Goal: Task Accomplishment & Management: Complete application form

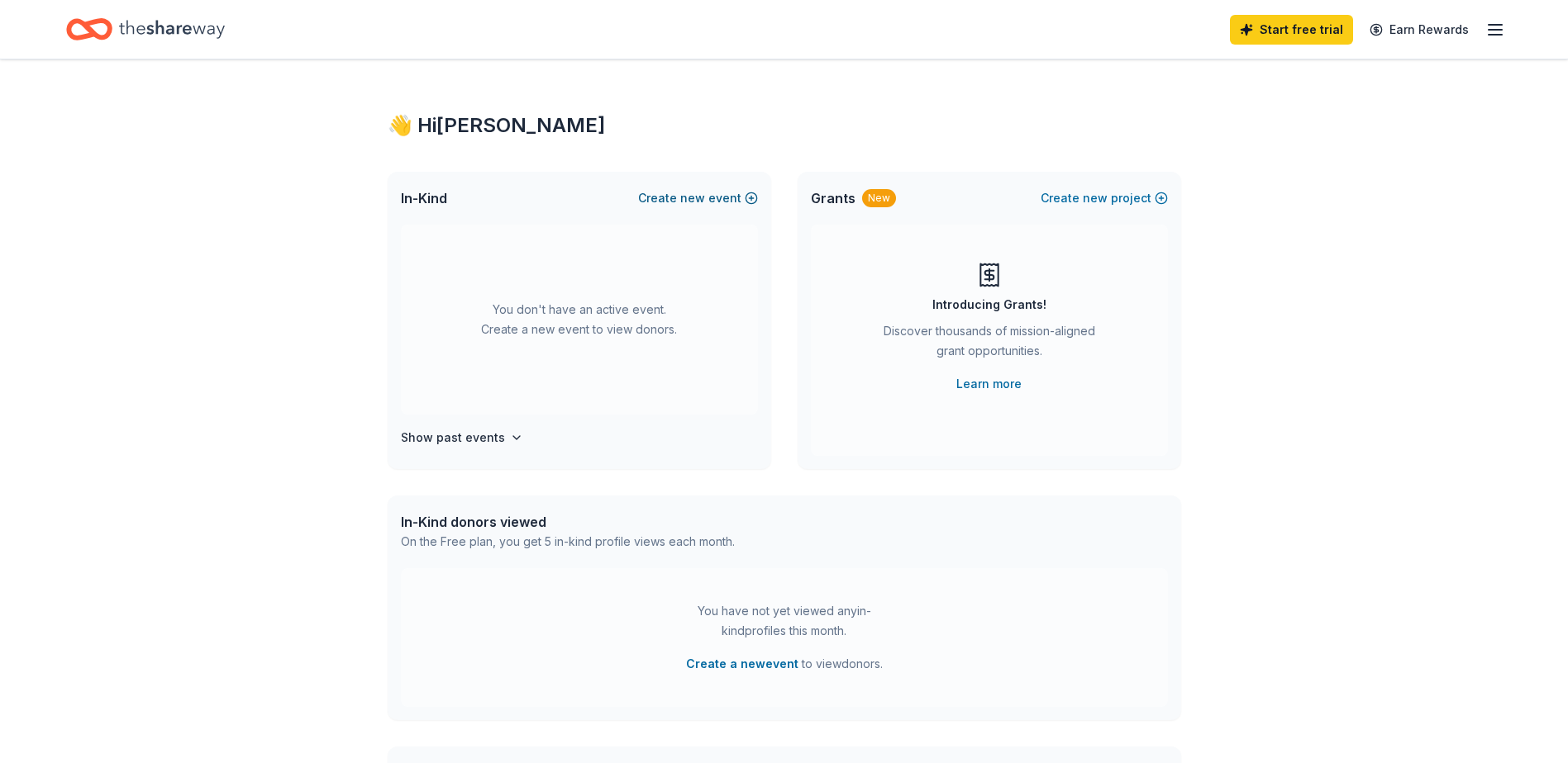
click at [695, 196] on span "new" at bounding box center [692, 198] width 25 height 19
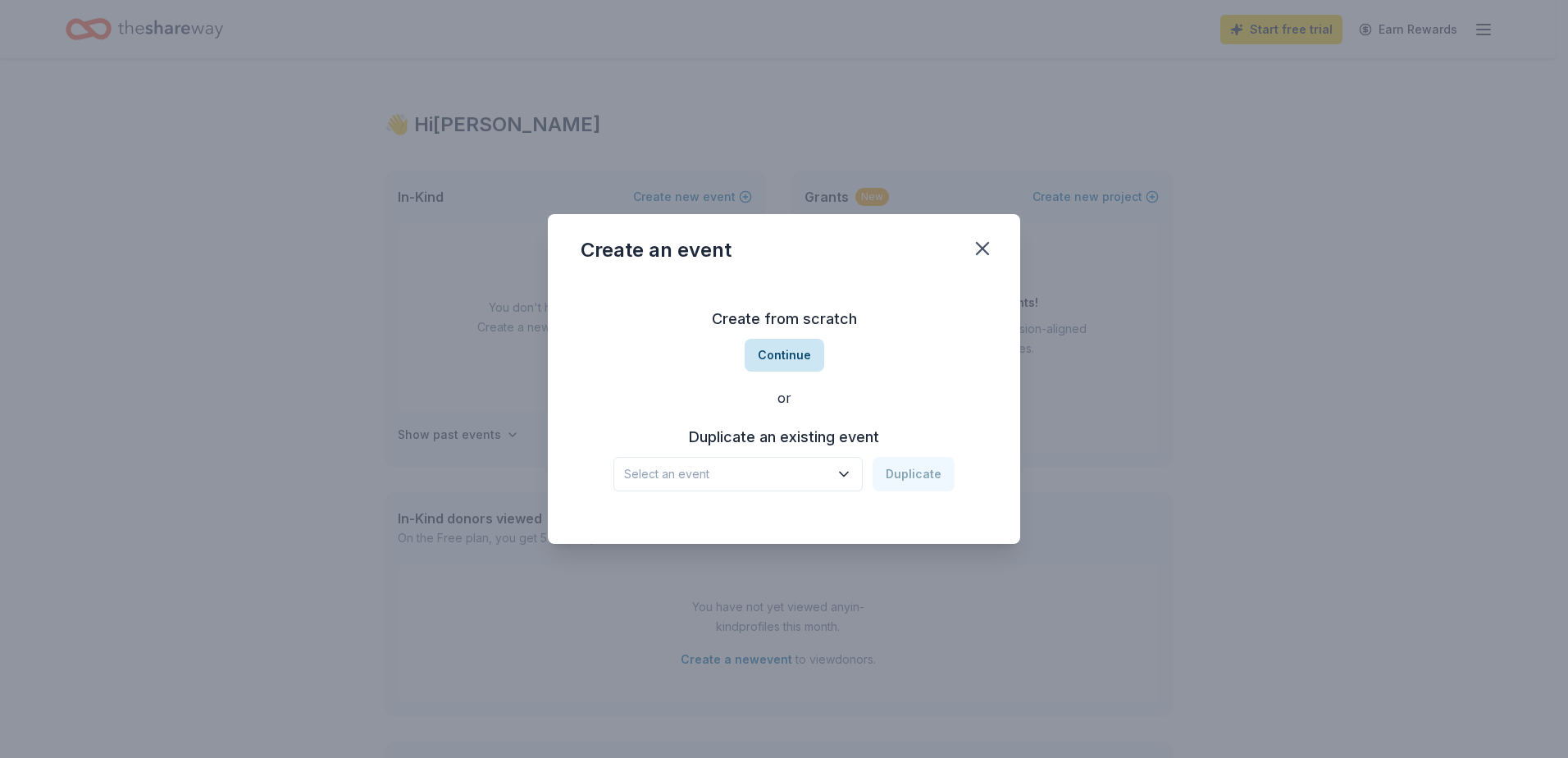
click at [784, 353] on button "Continue" at bounding box center [784, 355] width 80 height 33
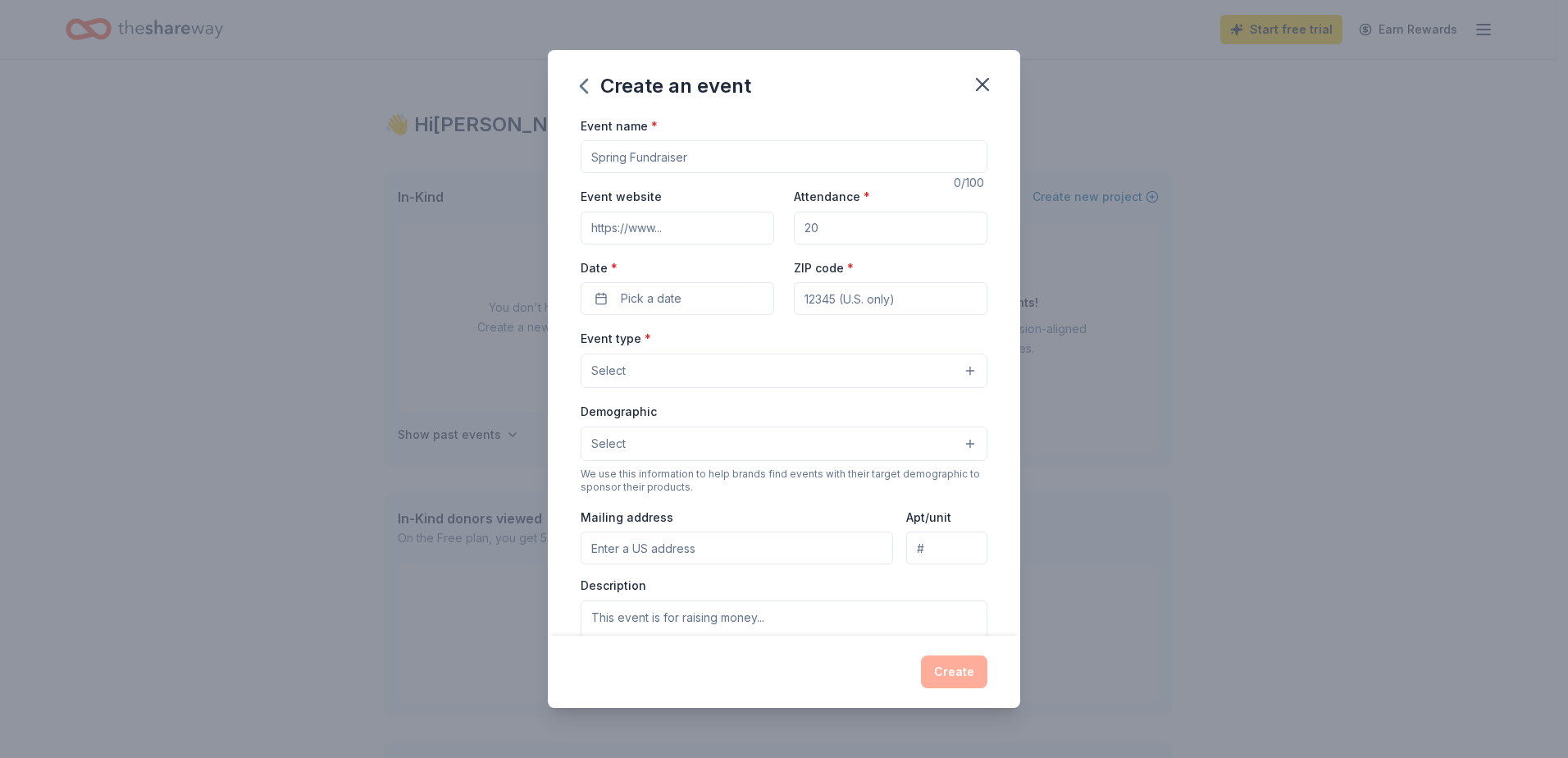
click at [694, 157] on input "Event name *" at bounding box center [784, 156] width 407 height 33
type input "Operation Homefront- Colfax Running Team"
click at [640, 224] on input "Event website" at bounding box center [677, 227] width 194 height 33
type input "[DOMAIN_NAME]"
type input "25"
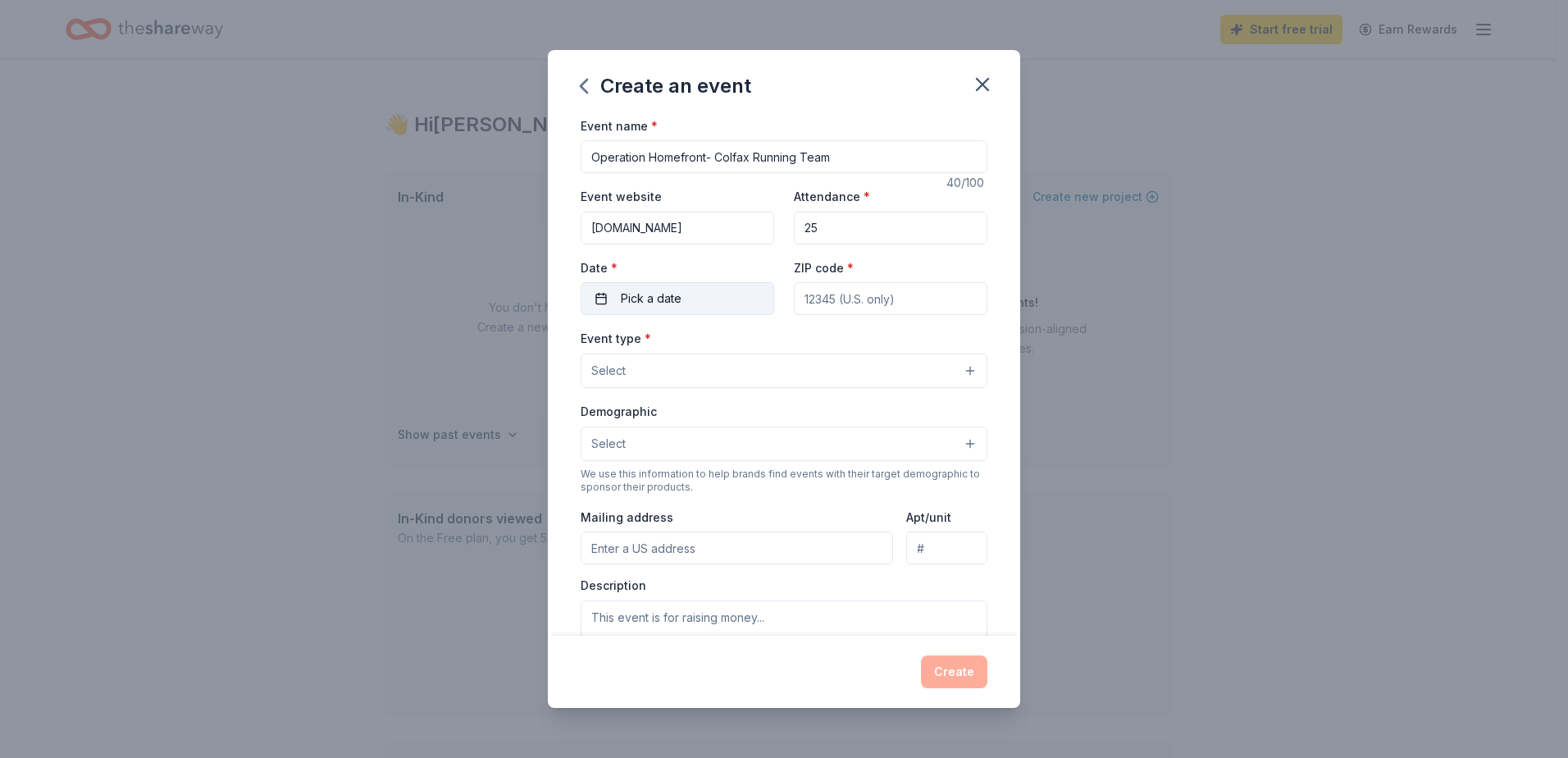
click at [678, 299] on span "Pick a date" at bounding box center [651, 298] width 60 height 19
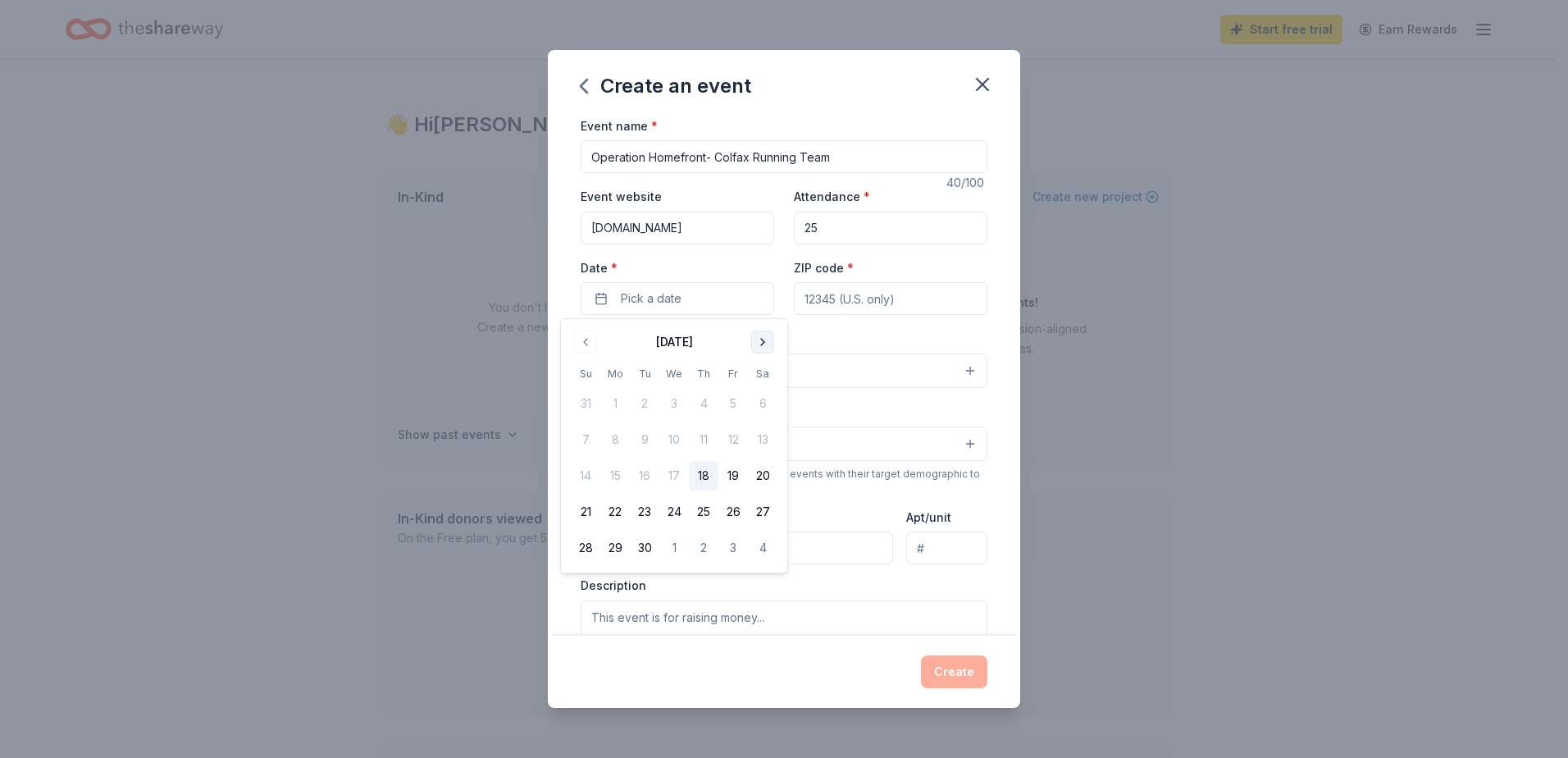
click at [768, 342] on button "Go to next month" at bounding box center [762, 342] width 23 height 23
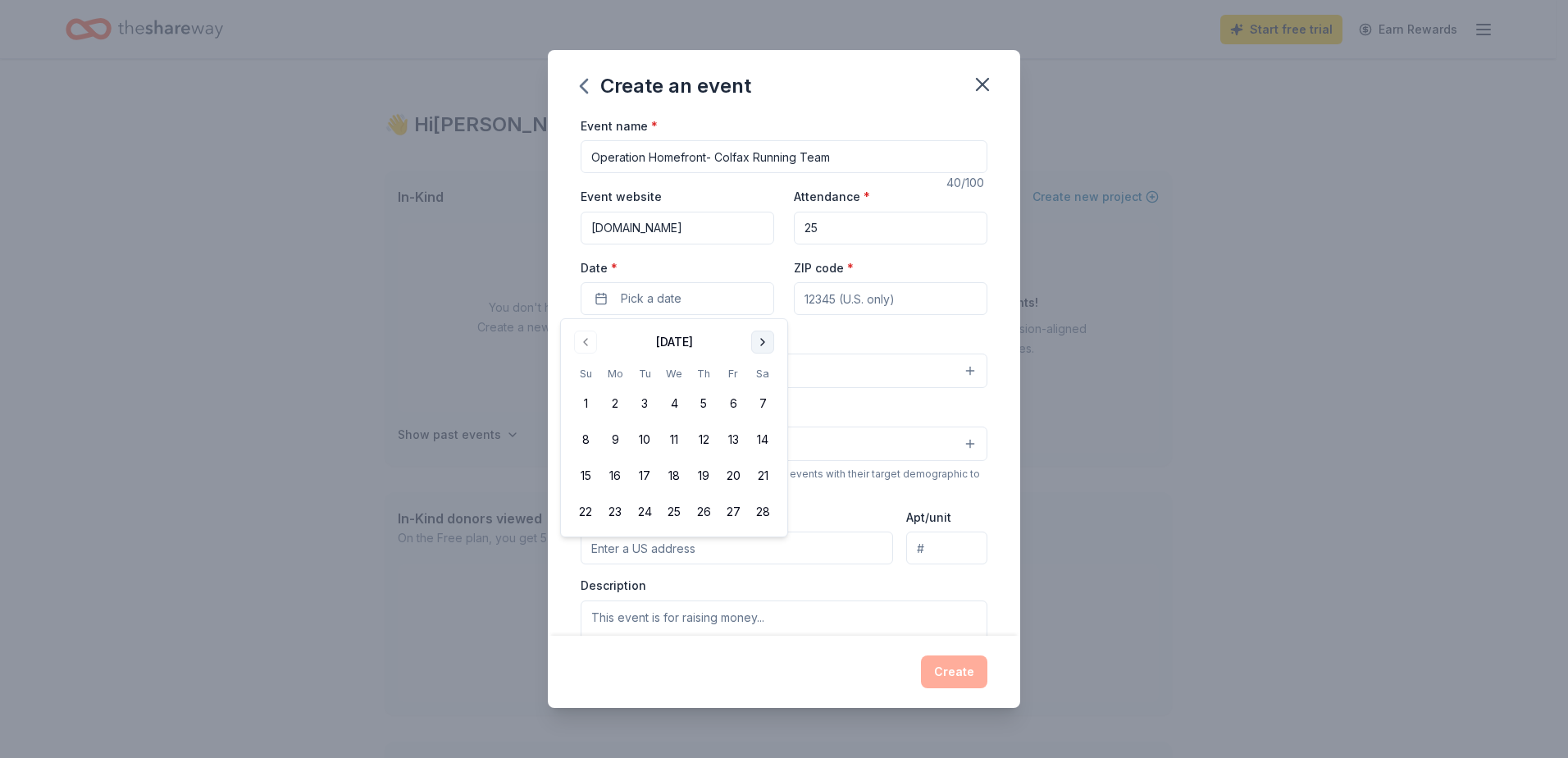
click at [768, 342] on button "Go to next month" at bounding box center [762, 342] width 23 height 23
click at [769, 482] on button "16" at bounding box center [763, 475] width 29 height 29
click at [838, 289] on input "ZIP code *" at bounding box center [890, 298] width 194 height 33
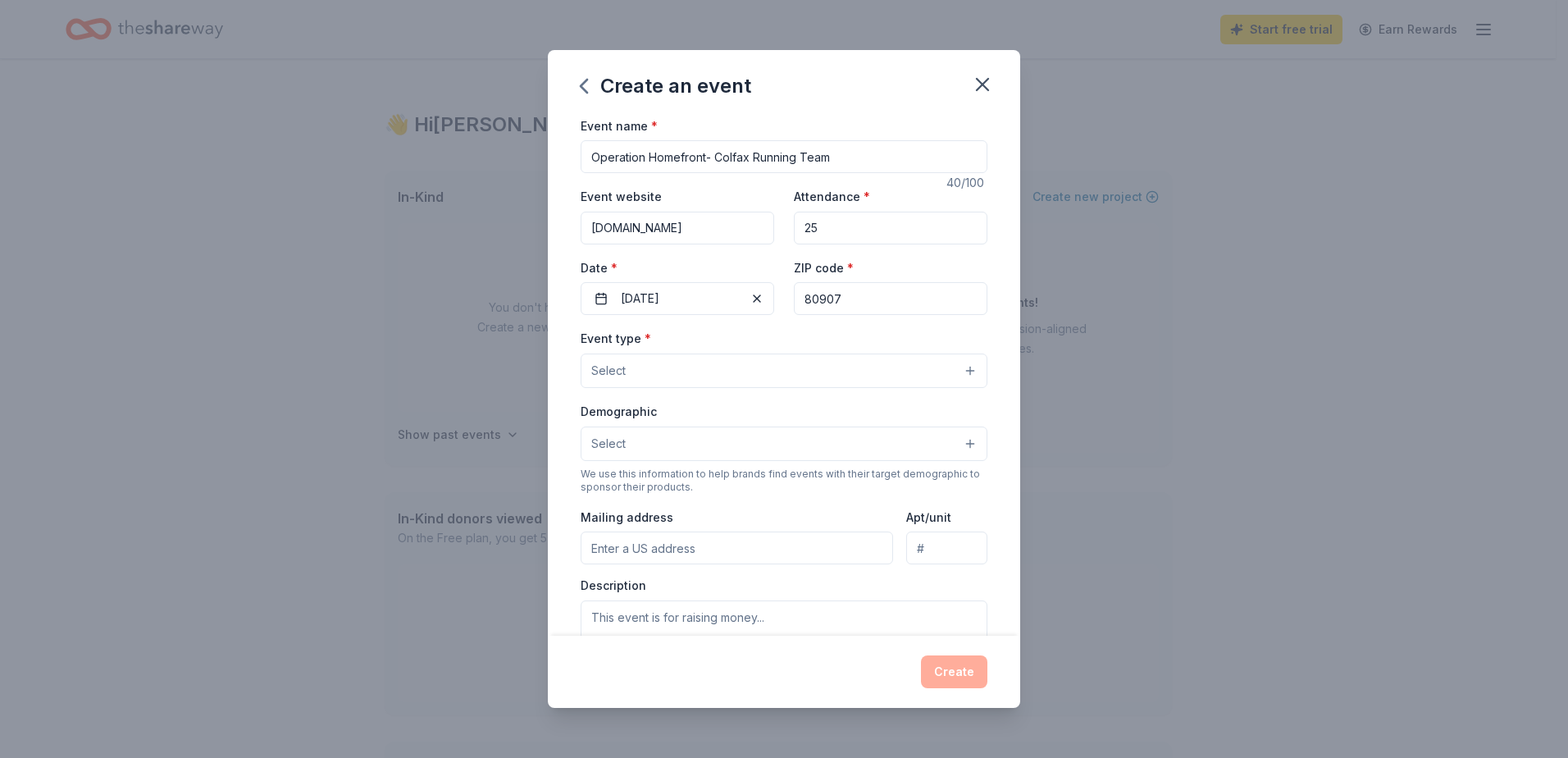
type input "80907"
click at [761, 379] on button "Select" at bounding box center [784, 370] width 407 height 34
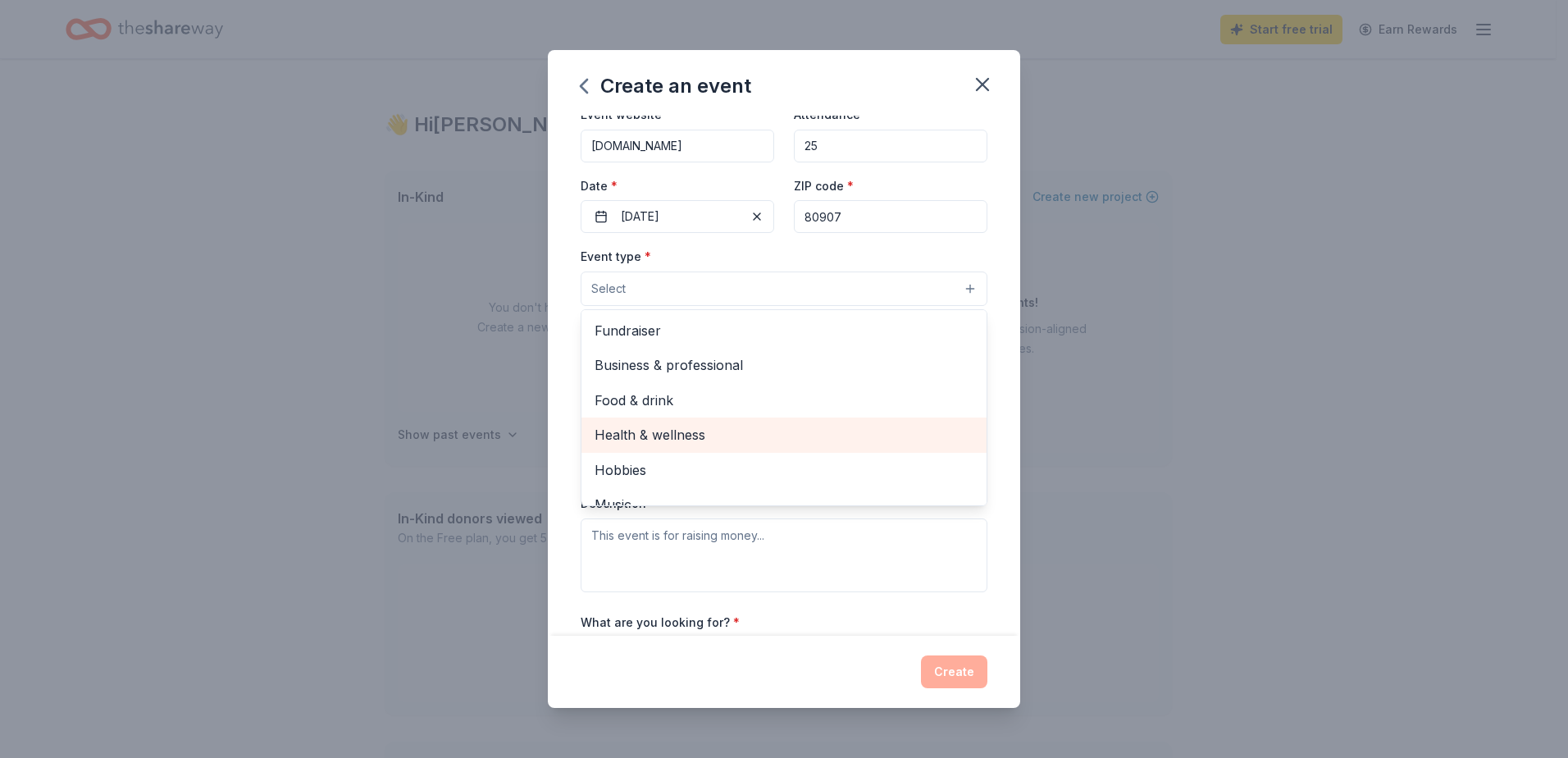
click at [676, 433] on span "Health & wellness" at bounding box center [784, 434] width 379 height 21
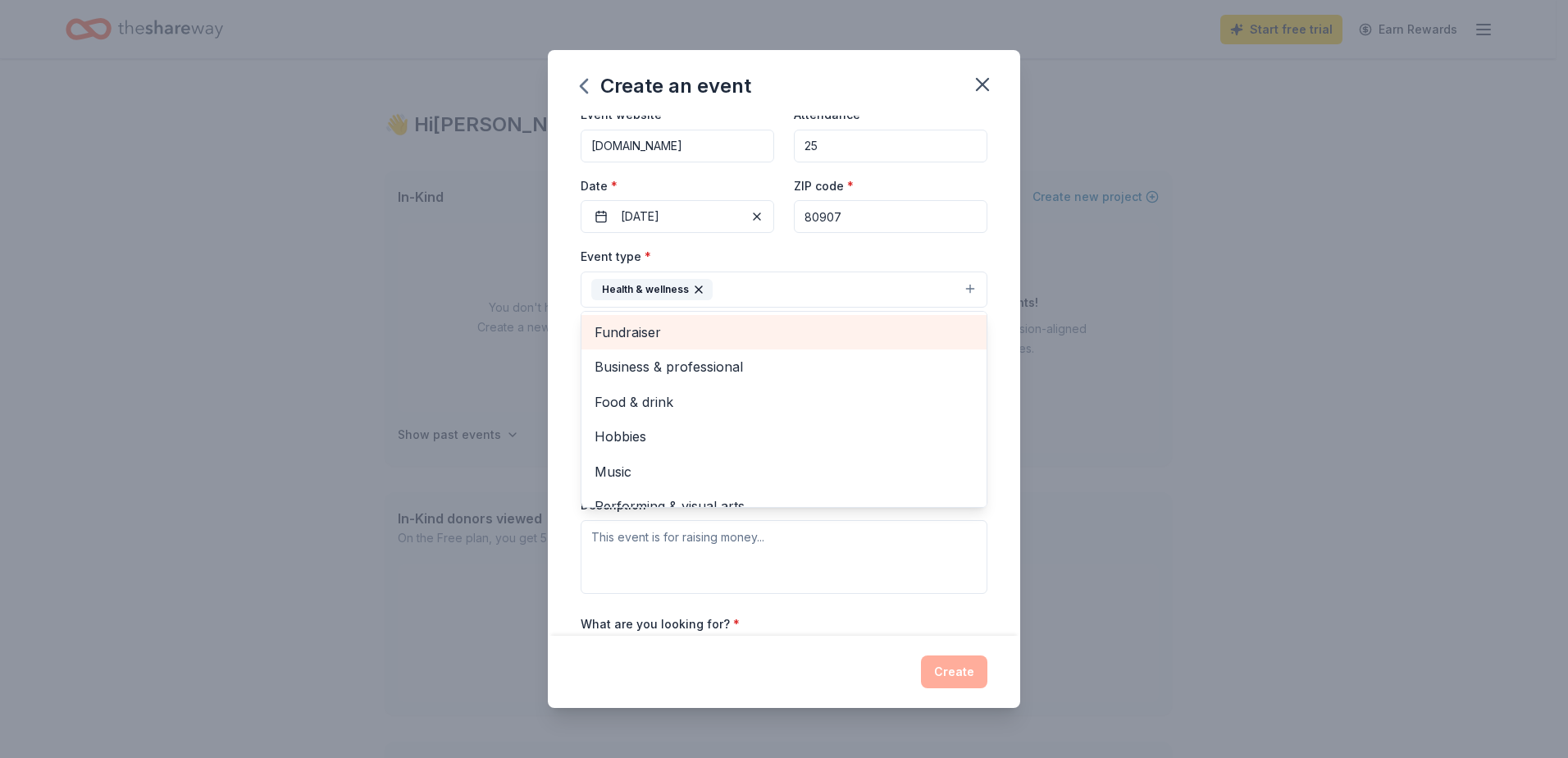
click at [670, 338] on span "Fundraiser" at bounding box center [784, 332] width 379 height 21
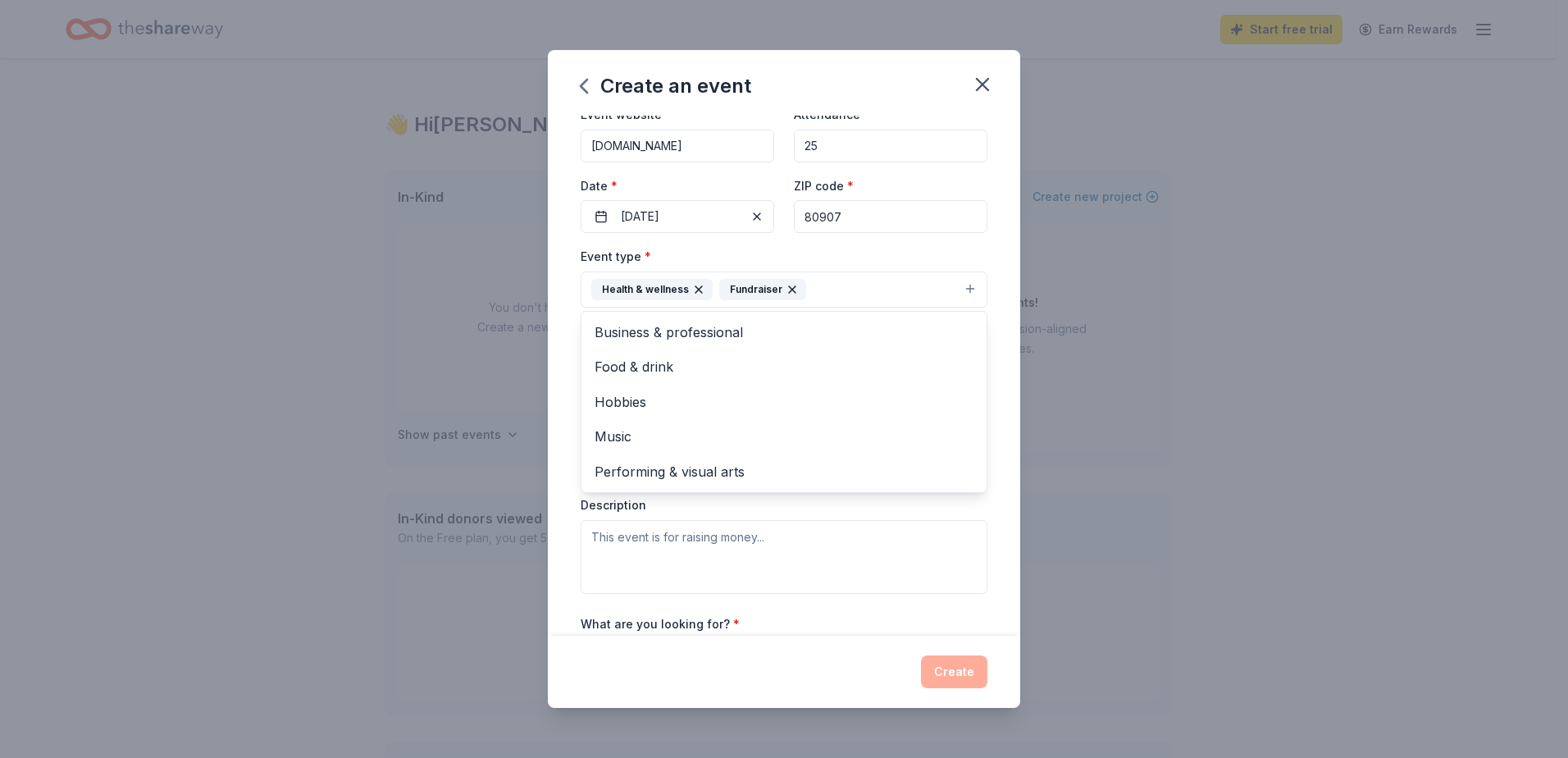
click at [1146, 337] on div "Create an event Event name * Operation Homefront- Colfax Running Team 40 /100 E…" at bounding box center [784, 379] width 1568 height 758
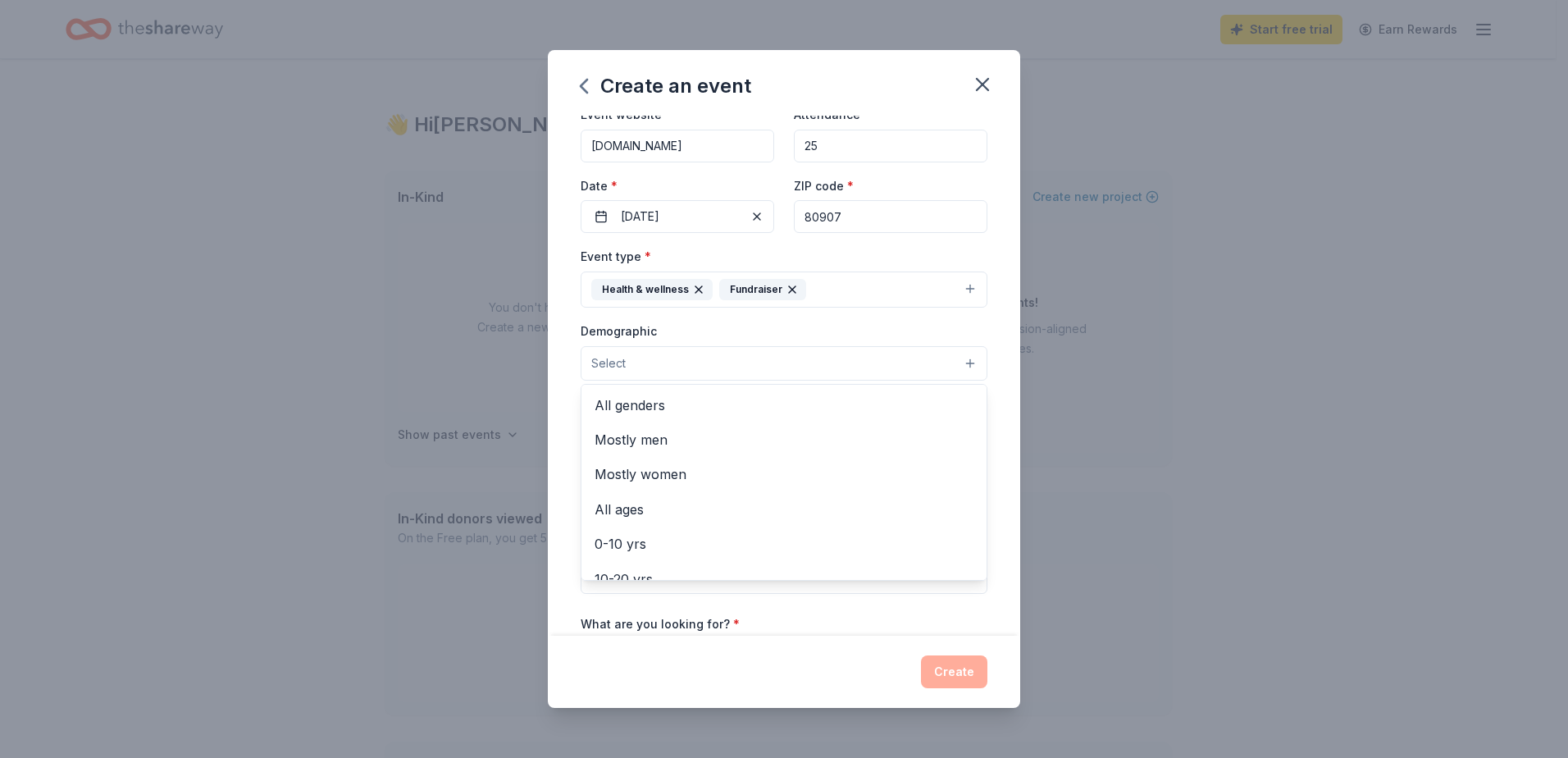
click at [728, 366] on button "Select" at bounding box center [784, 363] width 407 height 34
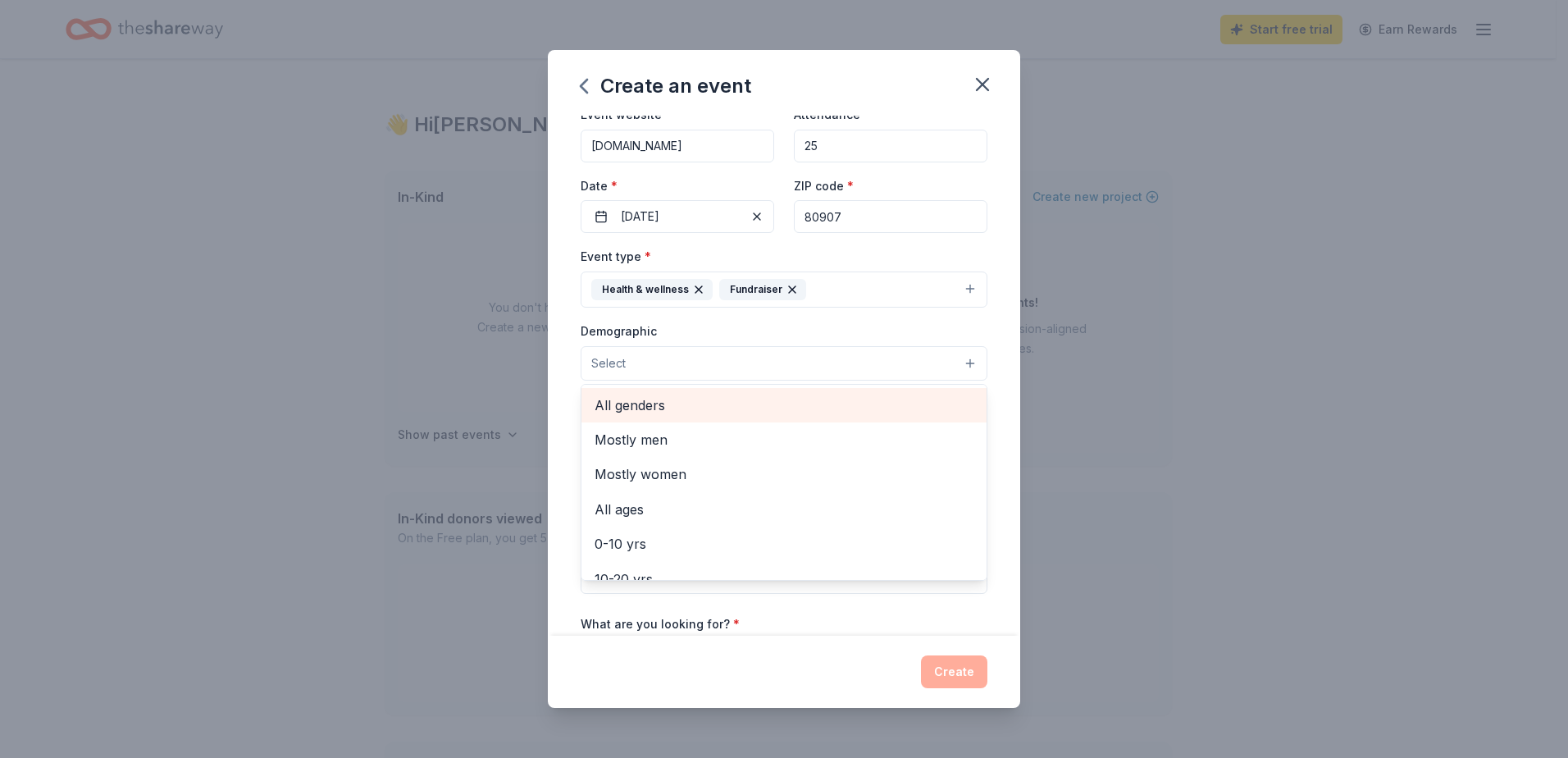
click at [684, 403] on span "All genders" at bounding box center [784, 405] width 379 height 21
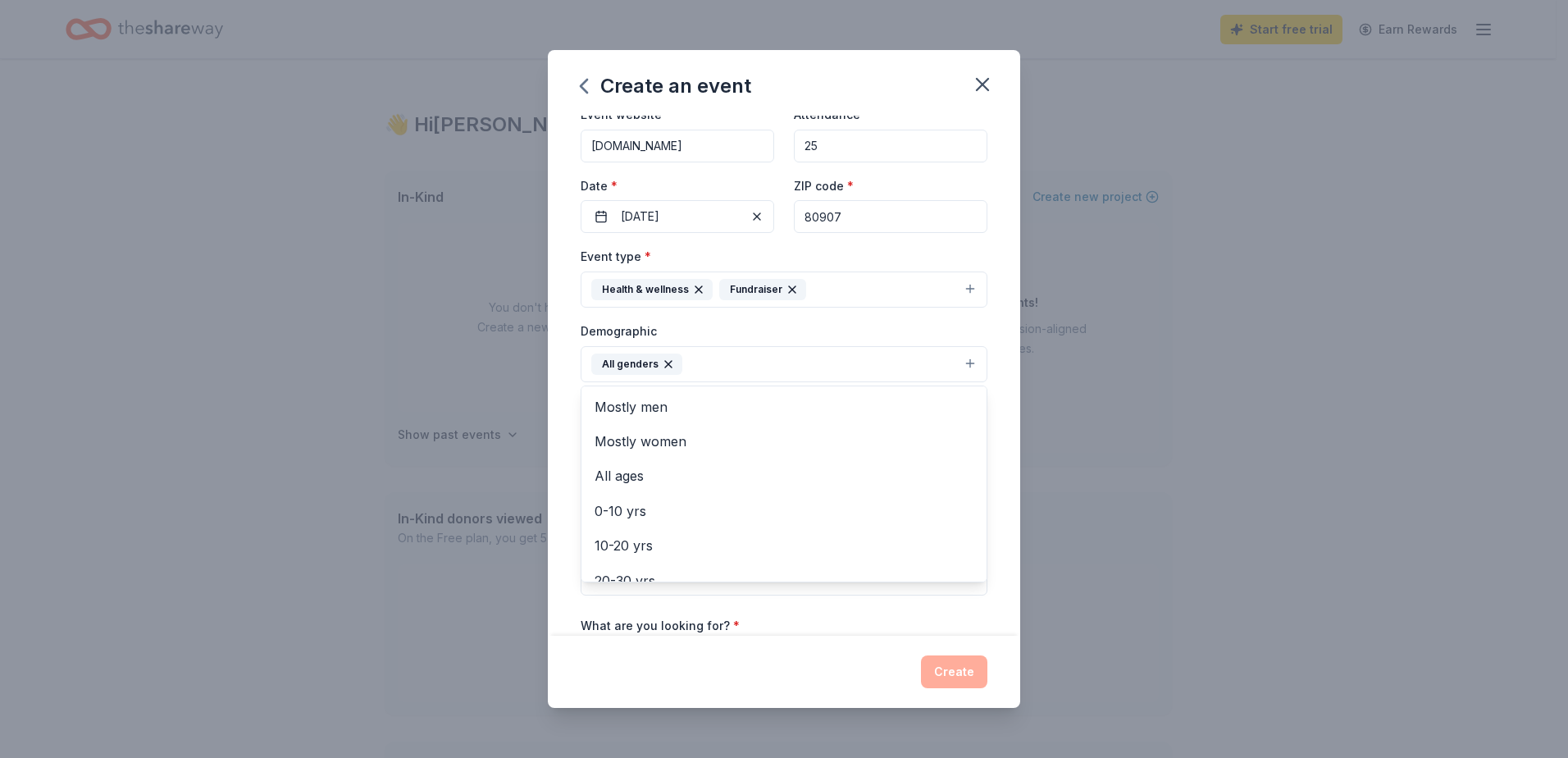
click at [1113, 352] on div "Create an event Event name * Operation Homefront- Colfax Running Team 40 /100 E…" at bounding box center [784, 379] width 1568 height 758
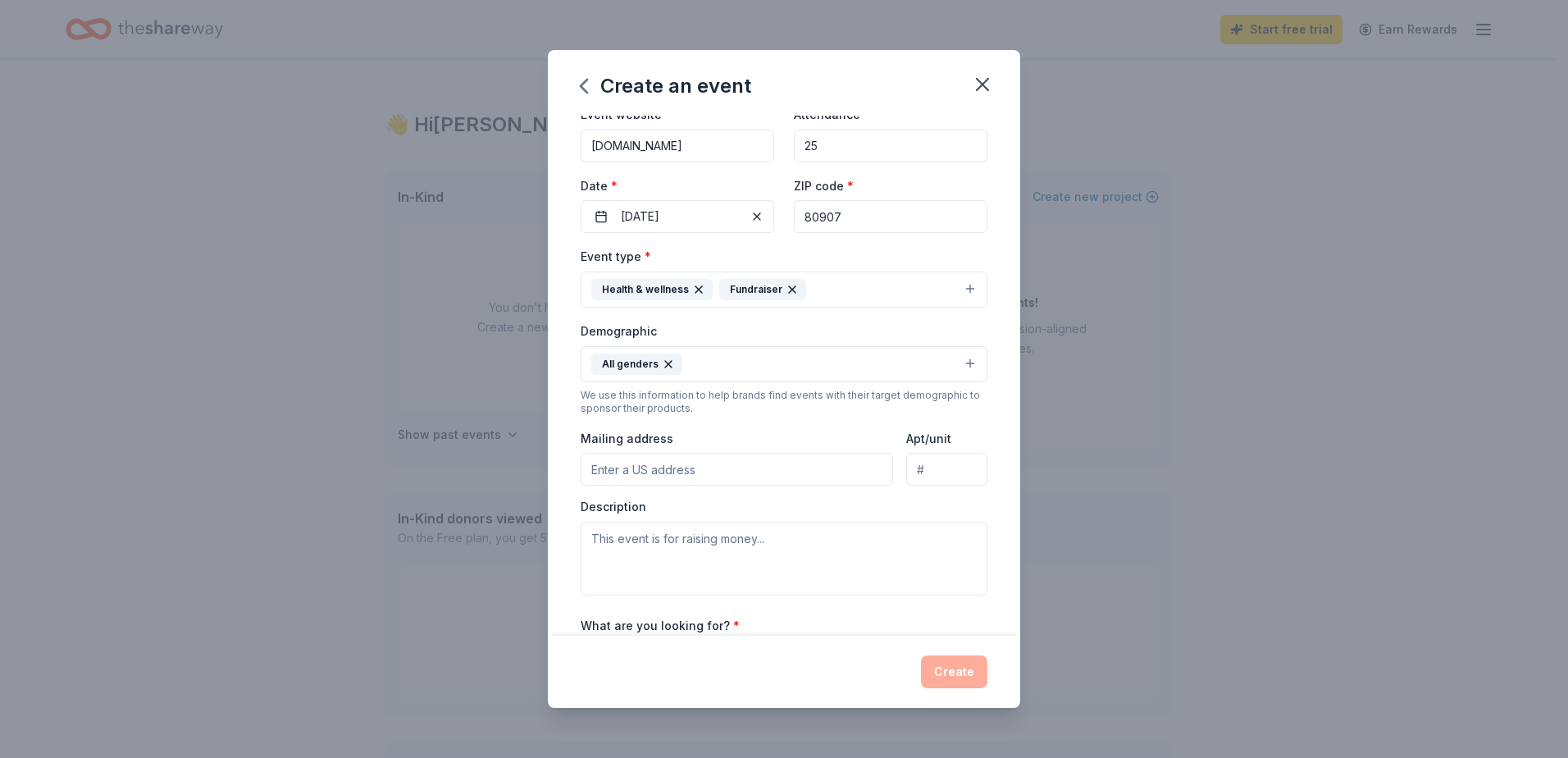
click at [755, 358] on button "All genders" at bounding box center [784, 364] width 407 height 36
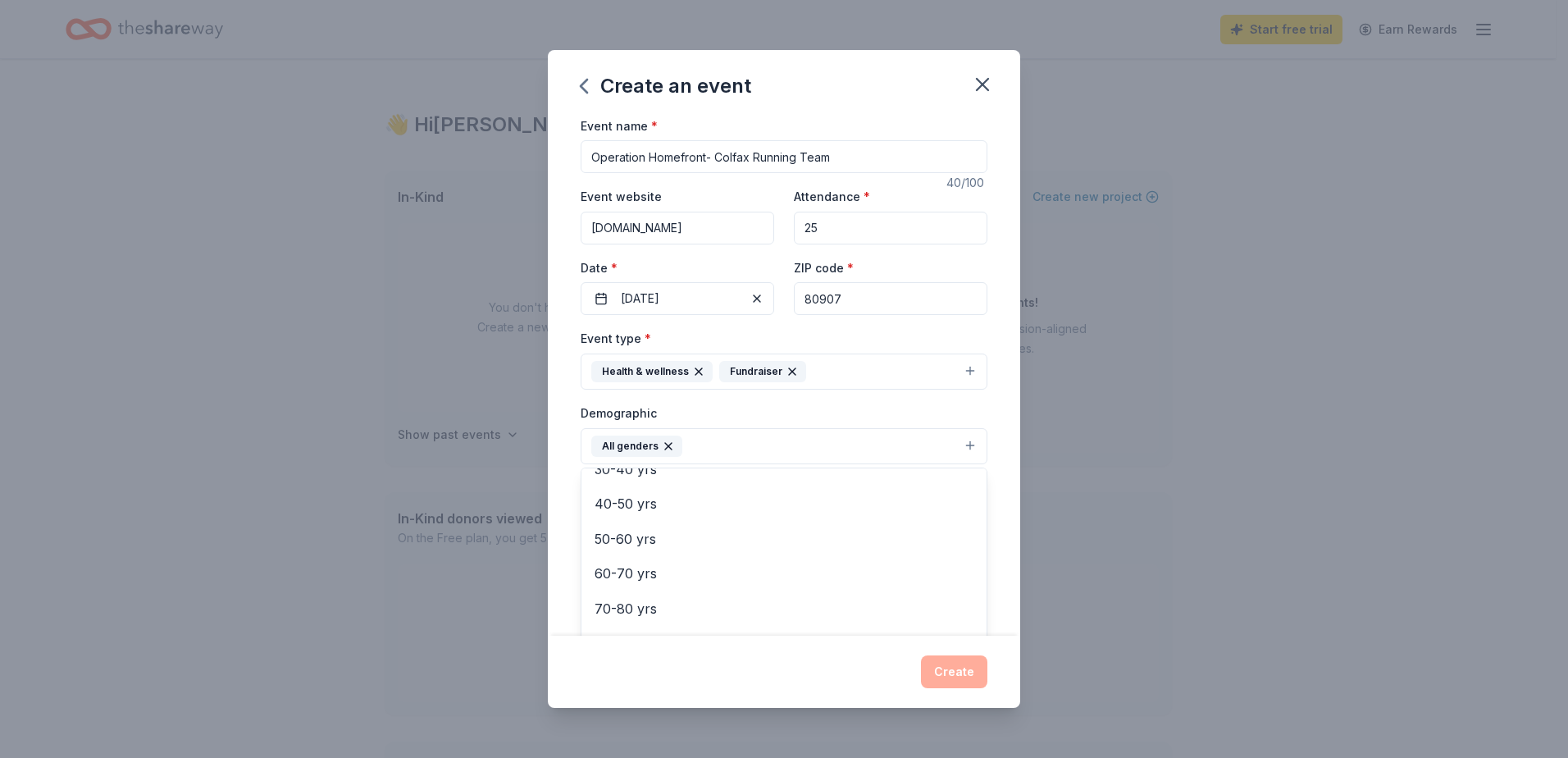
click at [1276, 419] on div "Create an event Event name * Operation Homefront- Colfax Running Team 40 /100 E…" at bounding box center [784, 379] width 1568 height 758
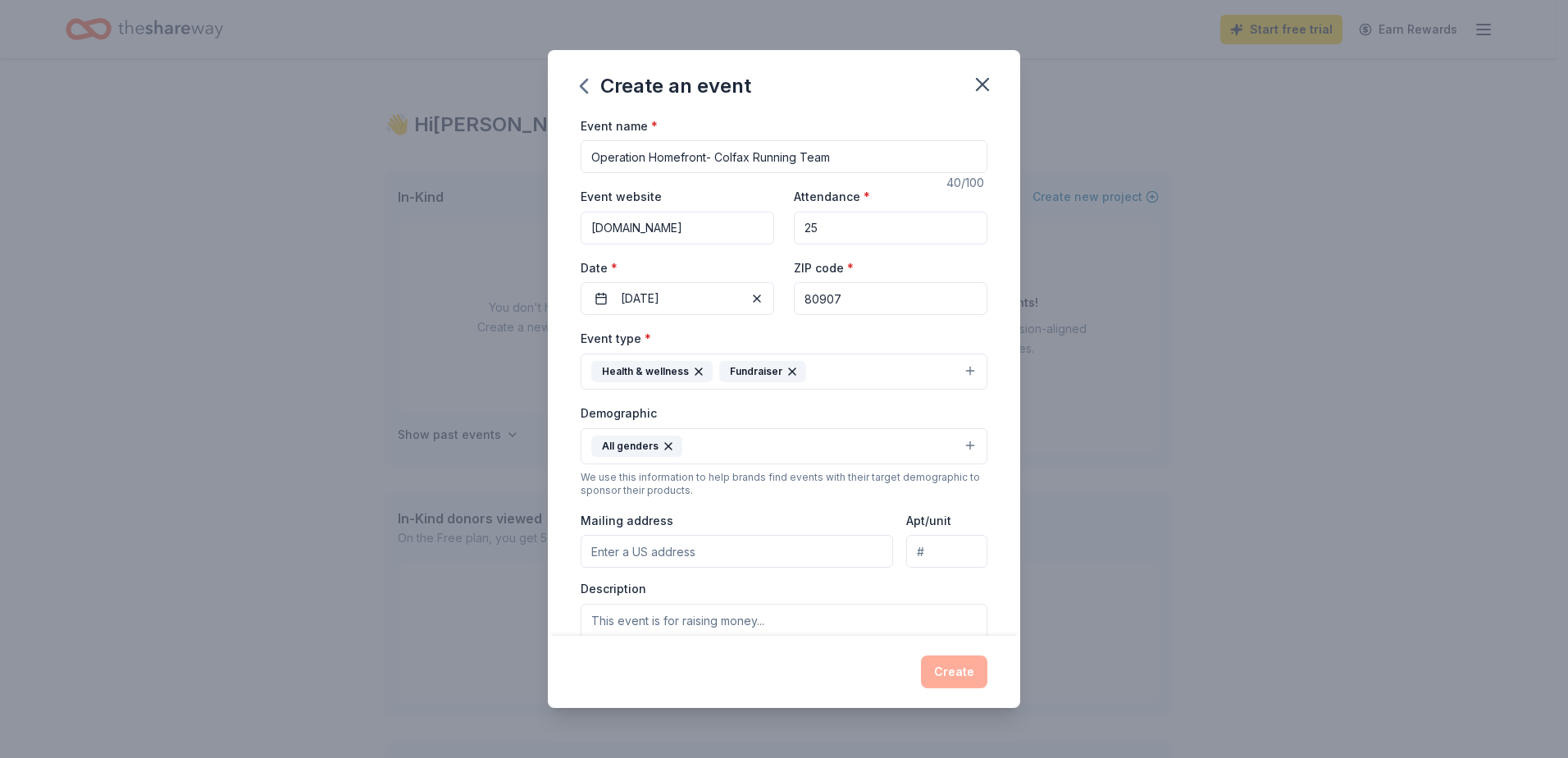
click at [763, 551] on input "Mailing address" at bounding box center [737, 551] width 312 height 33
type input "[STREET_ADDRESS][US_STATE]"
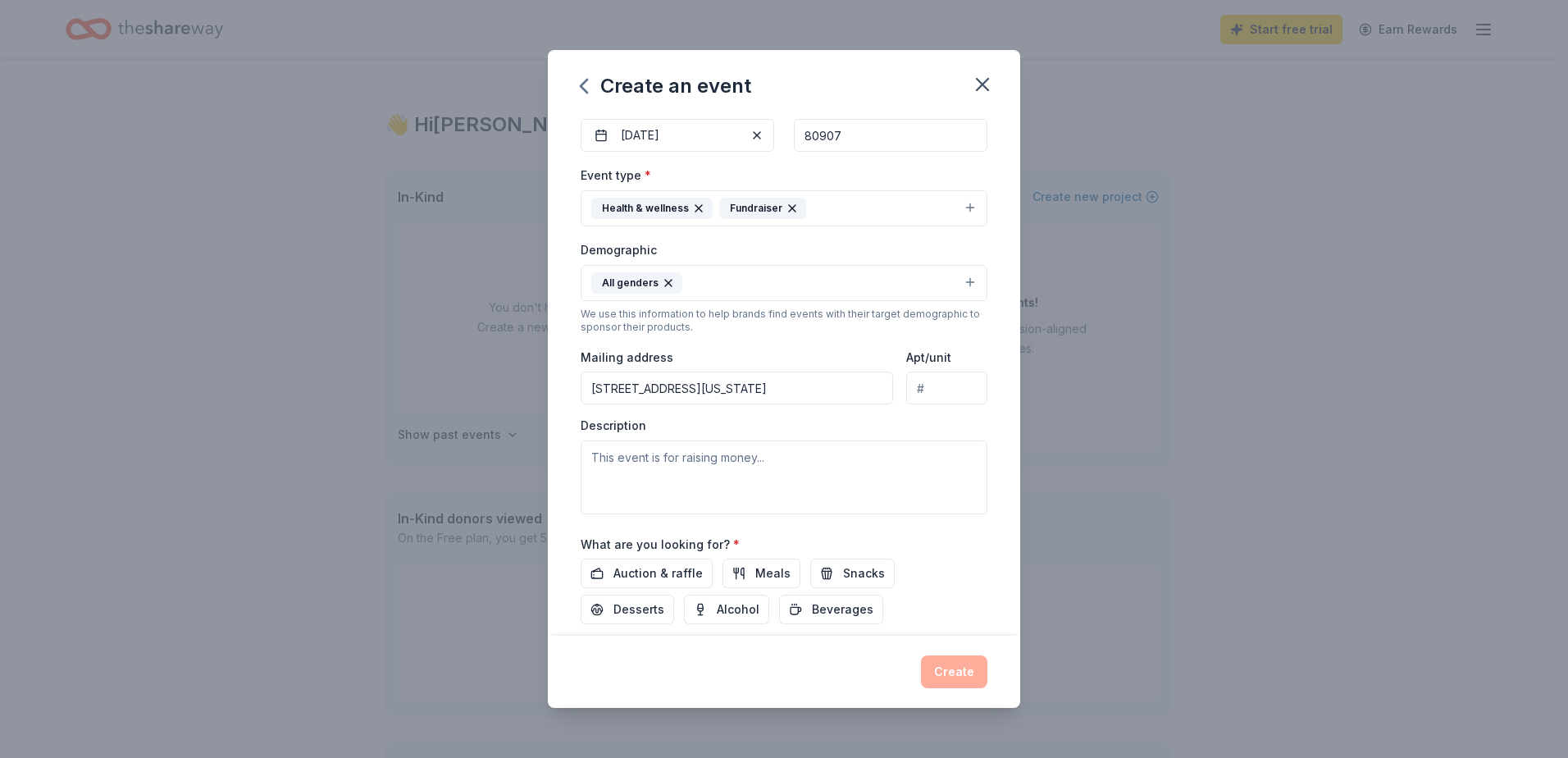
scroll to position [165, 0]
click at [751, 465] on textarea at bounding box center [784, 477] width 407 height 74
click at [698, 465] on textarea "To enrich screen reader interactions, please activate Accessibility in Grammarl…" at bounding box center [784, 477] width 407 height 74
paste textarea "Loremipsu Dolorsita co a elitsedd eiusmodte incididuntut laboreetd ma aliquaen …"
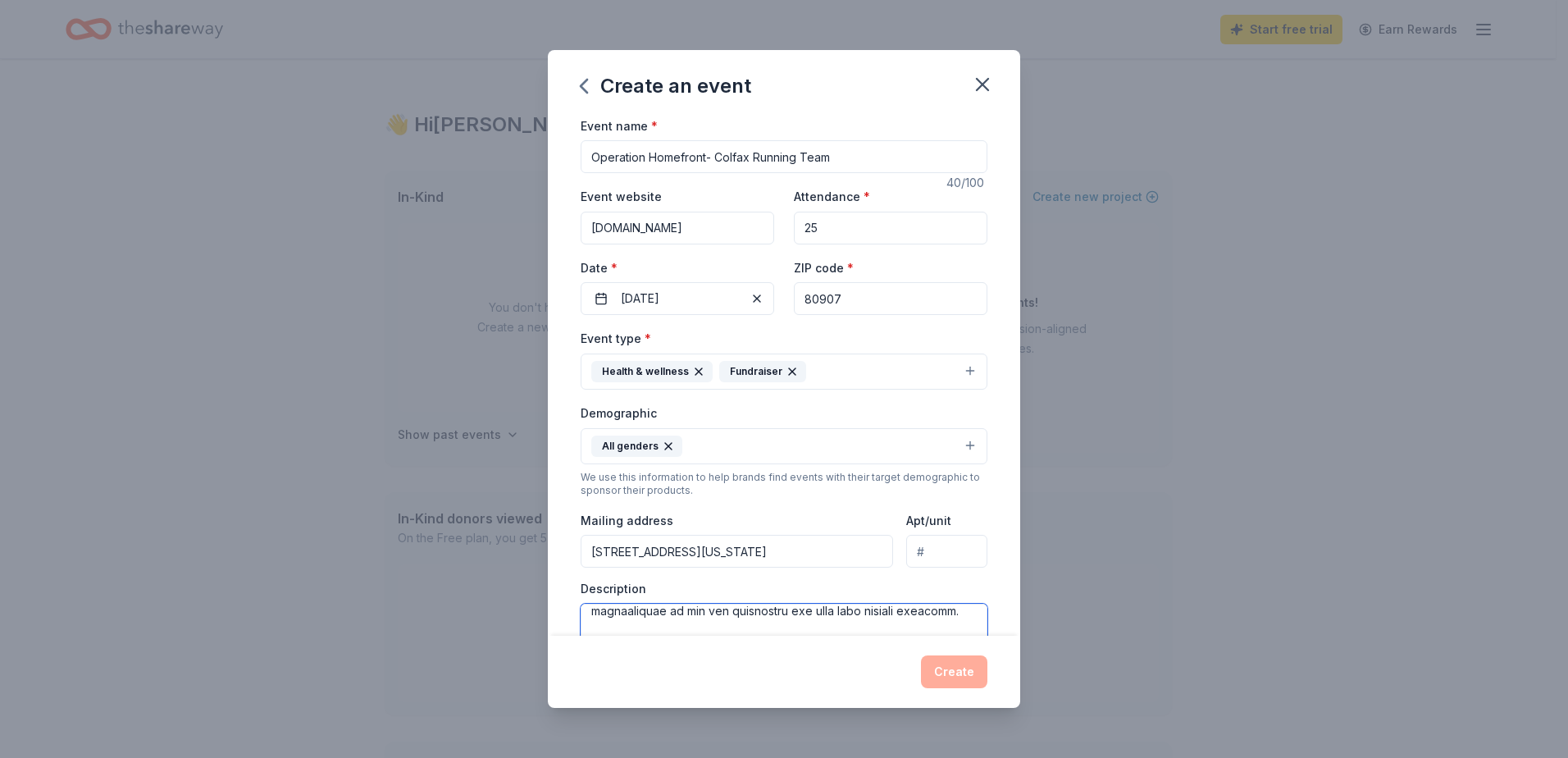
scroll to position [296, 0]
type textarea "Loremipsu Dolorsita co a elitsedd eiusmodte incididuntut laboreetd ma aliquaen …"
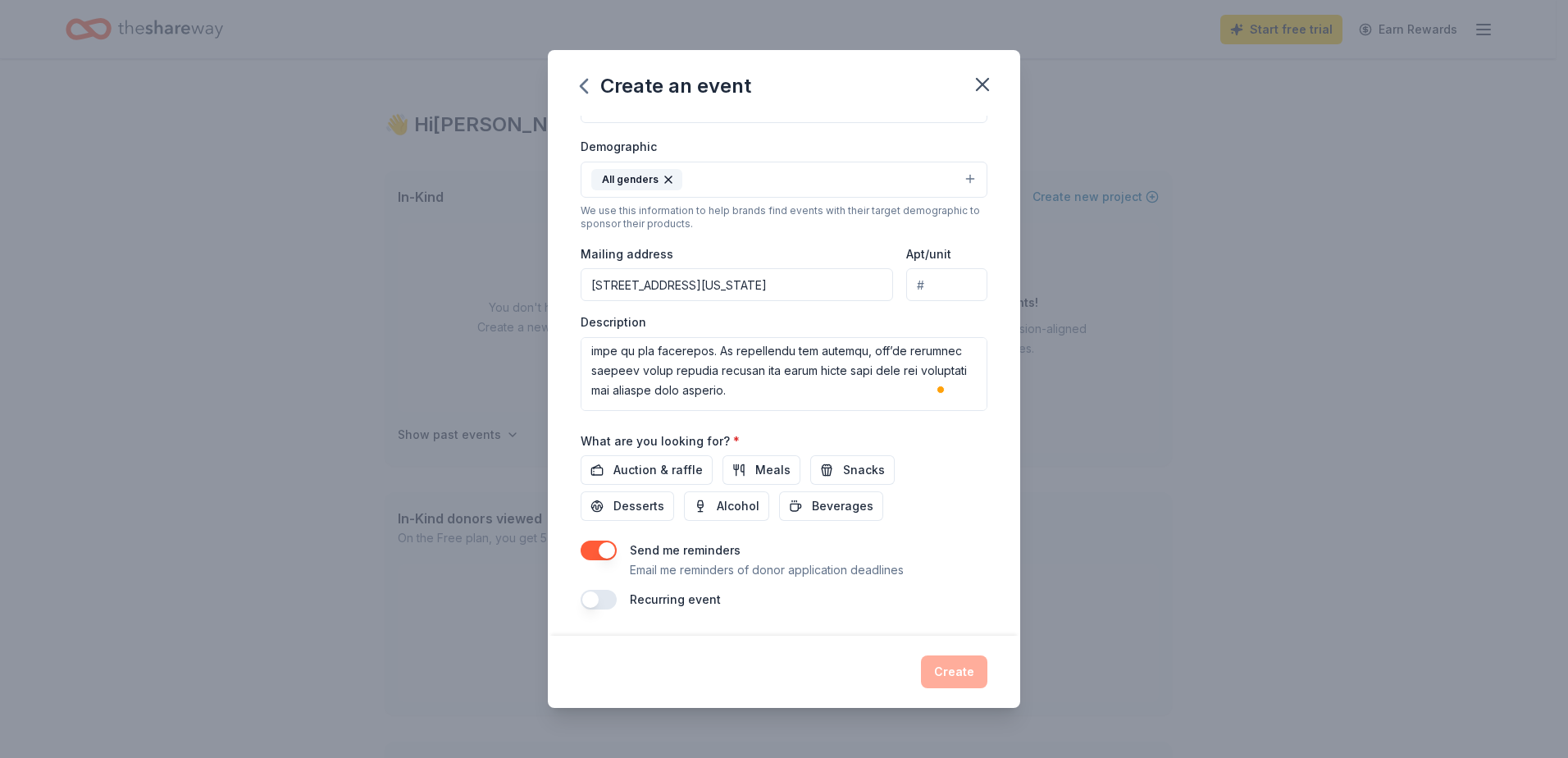
scroll to position [139, 0]
click at [644, 463] on span "Auction & raffle" at bounding box center [658, 469] width 90 height 19
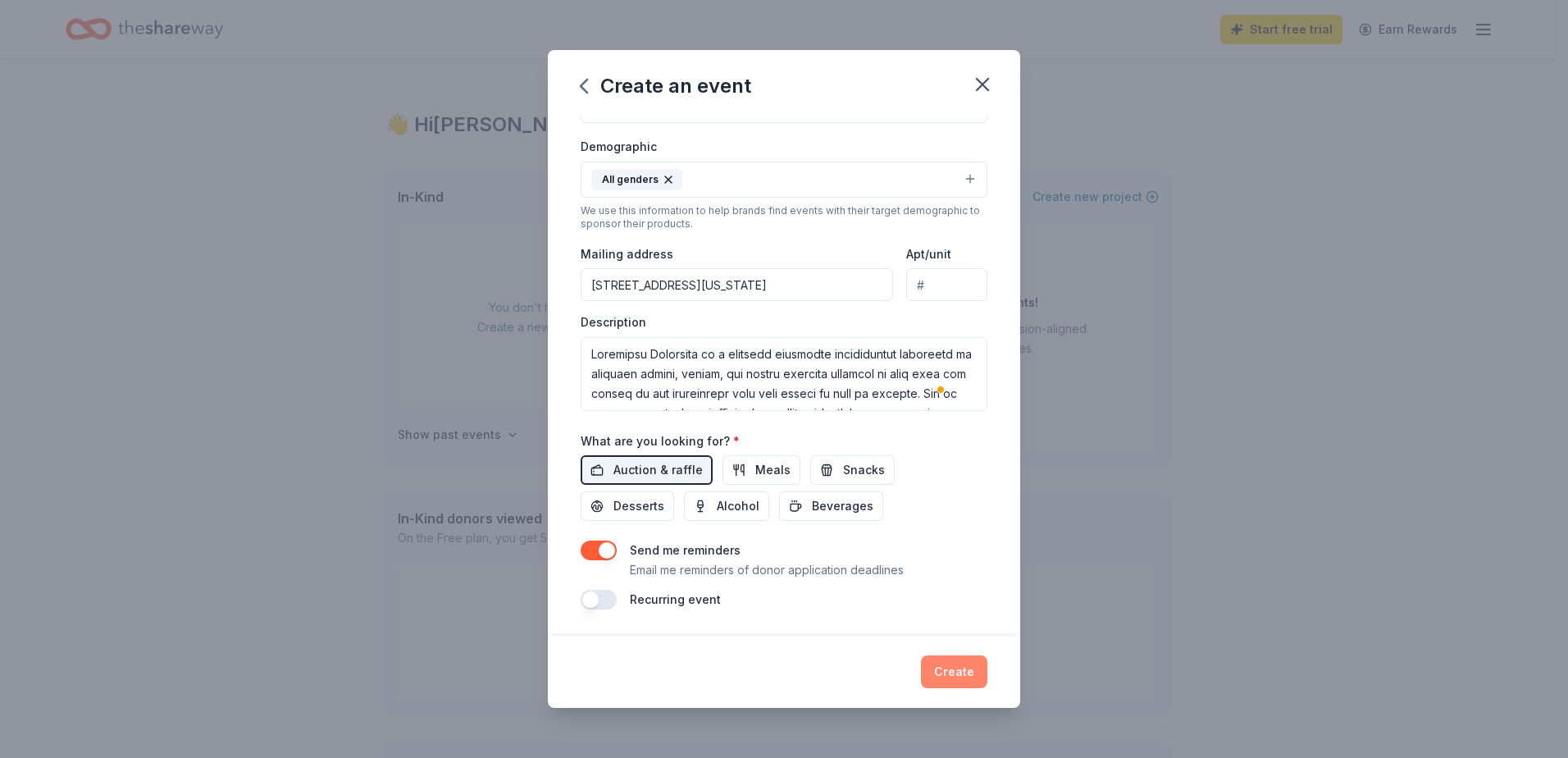
click at [961, 674] on button "Create" at bounding box center [954, 672] width 66 height 33
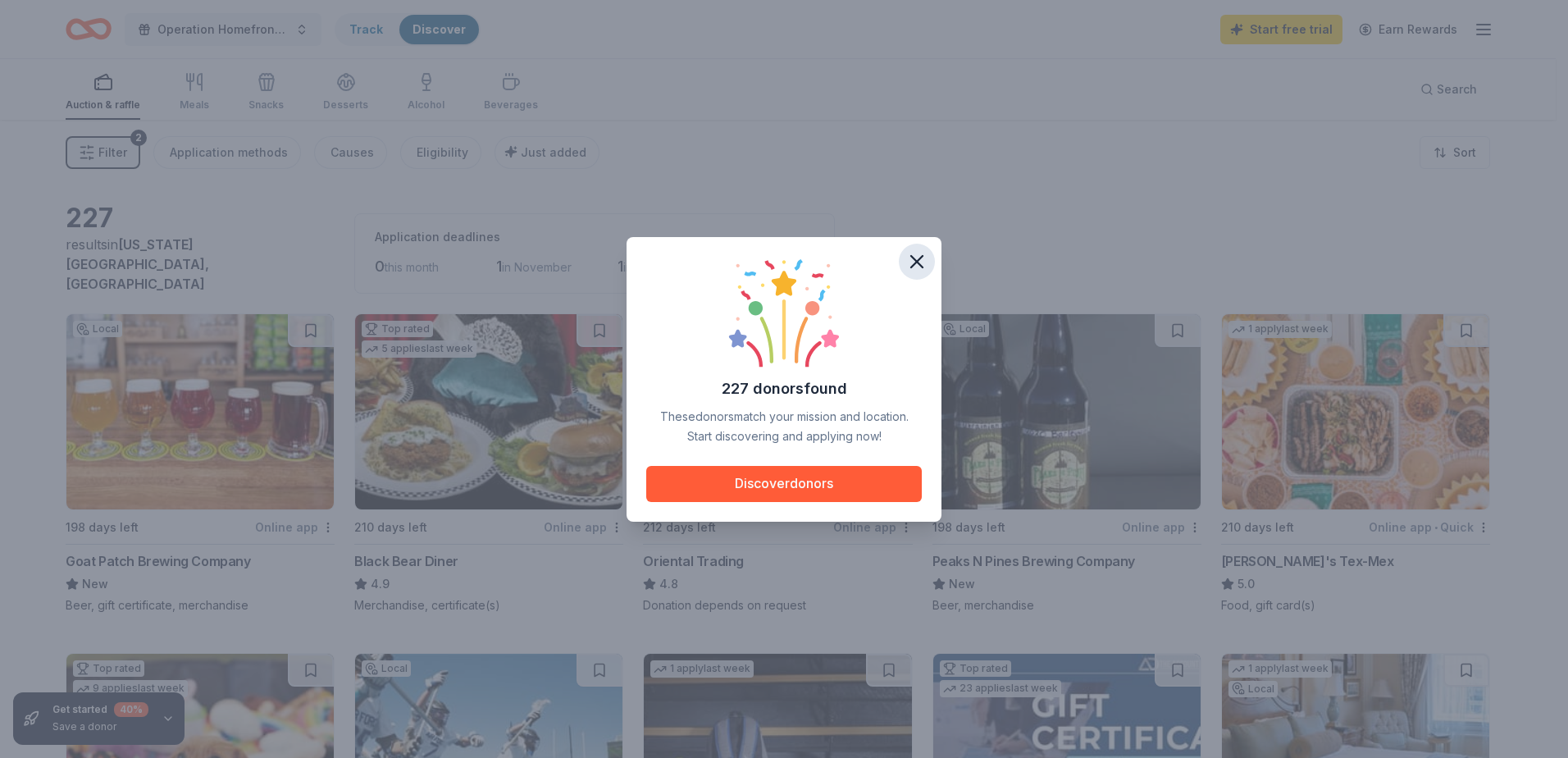
click at [911, 260] on icon "button" at bounding box center [916, 261] width 23 height 23
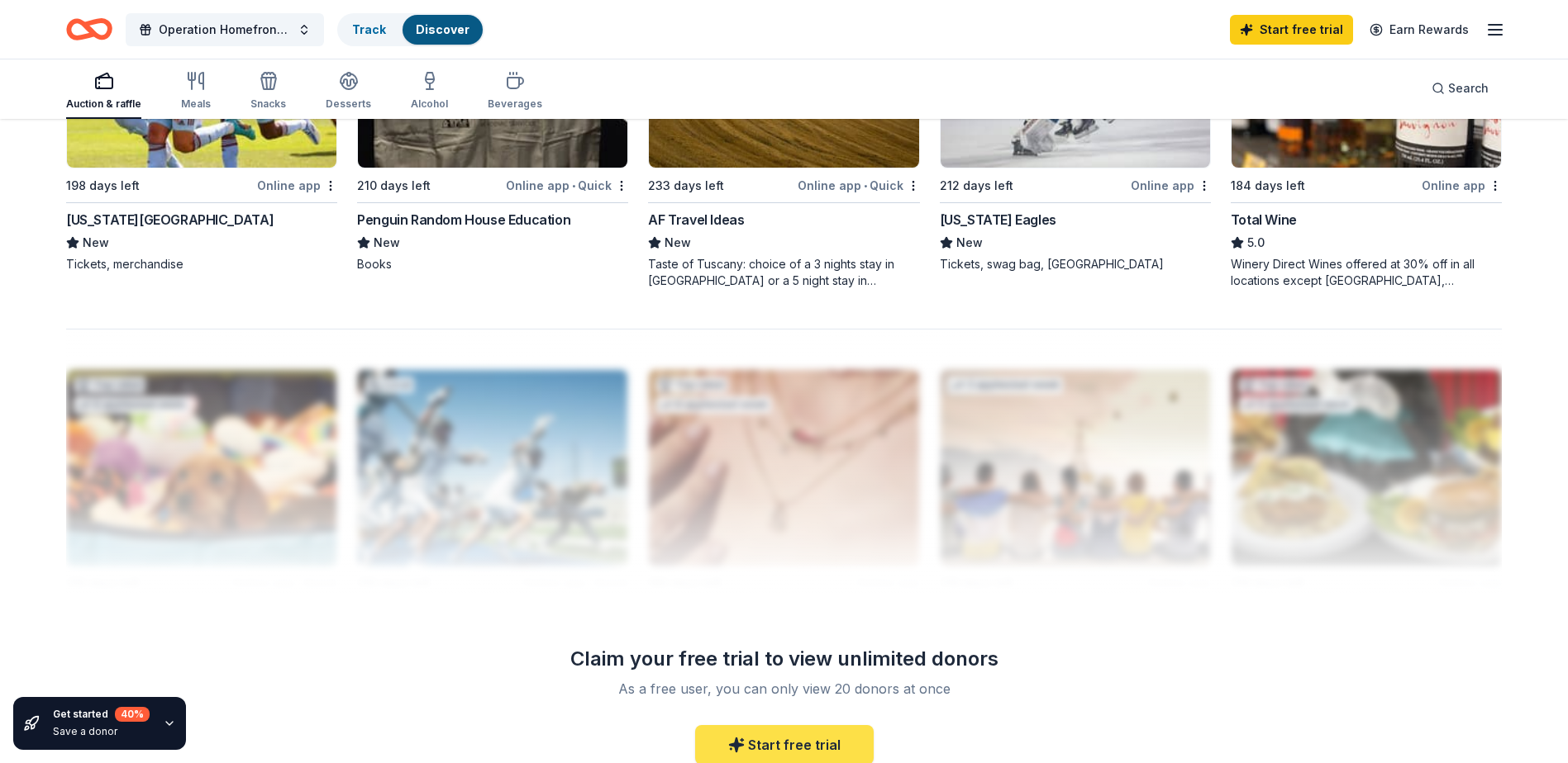
click at [808, 735] on link "Start free trial" at bounding box center [784, 744] width 178 height 40
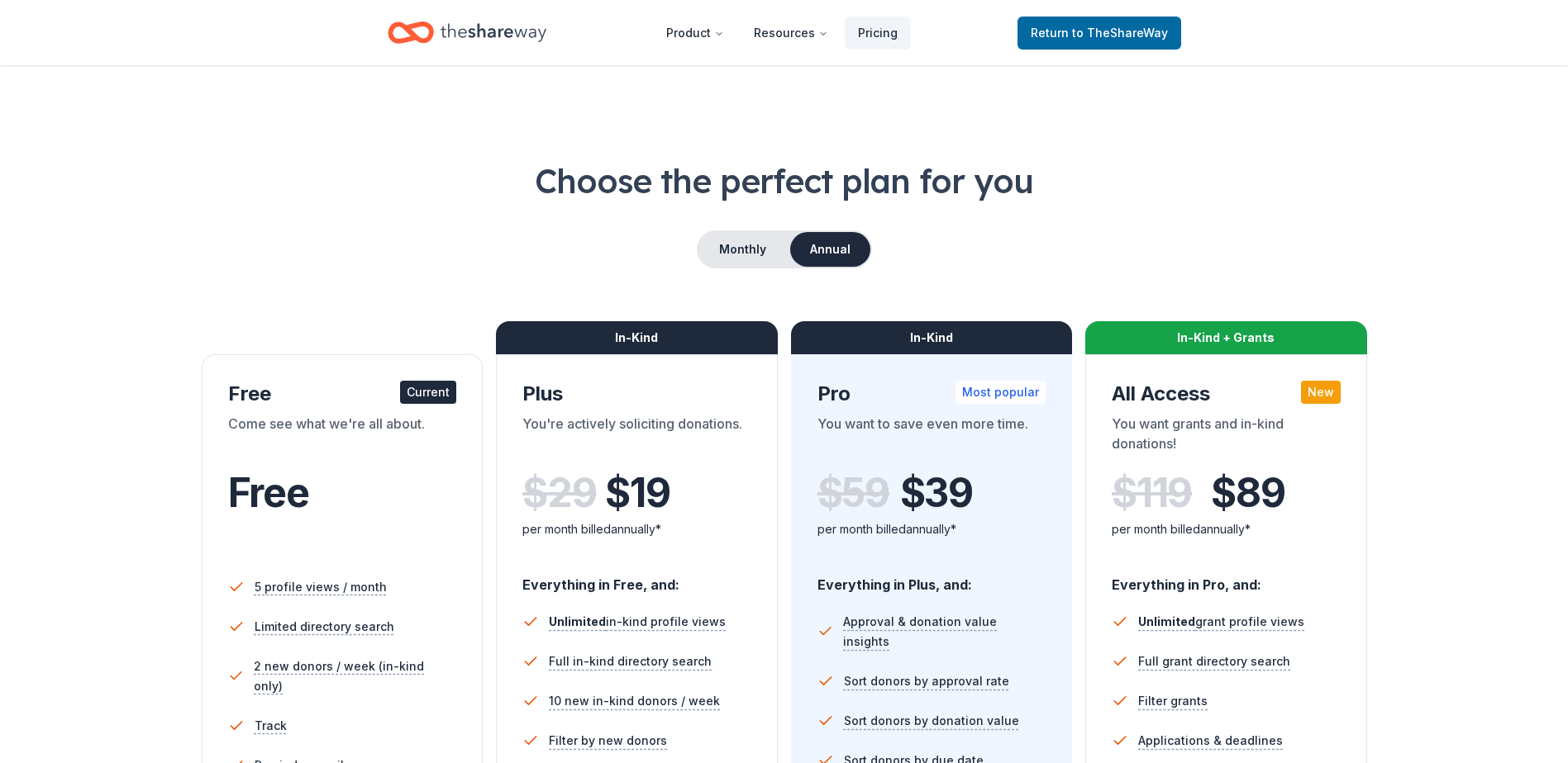
click at [347, 495] on div "Free" at bounding box center [342, 493] width 229 height 46
click at [1132, 28] on span "to TheShareWay" at bounding box center [1119, 32] width 96 height 14
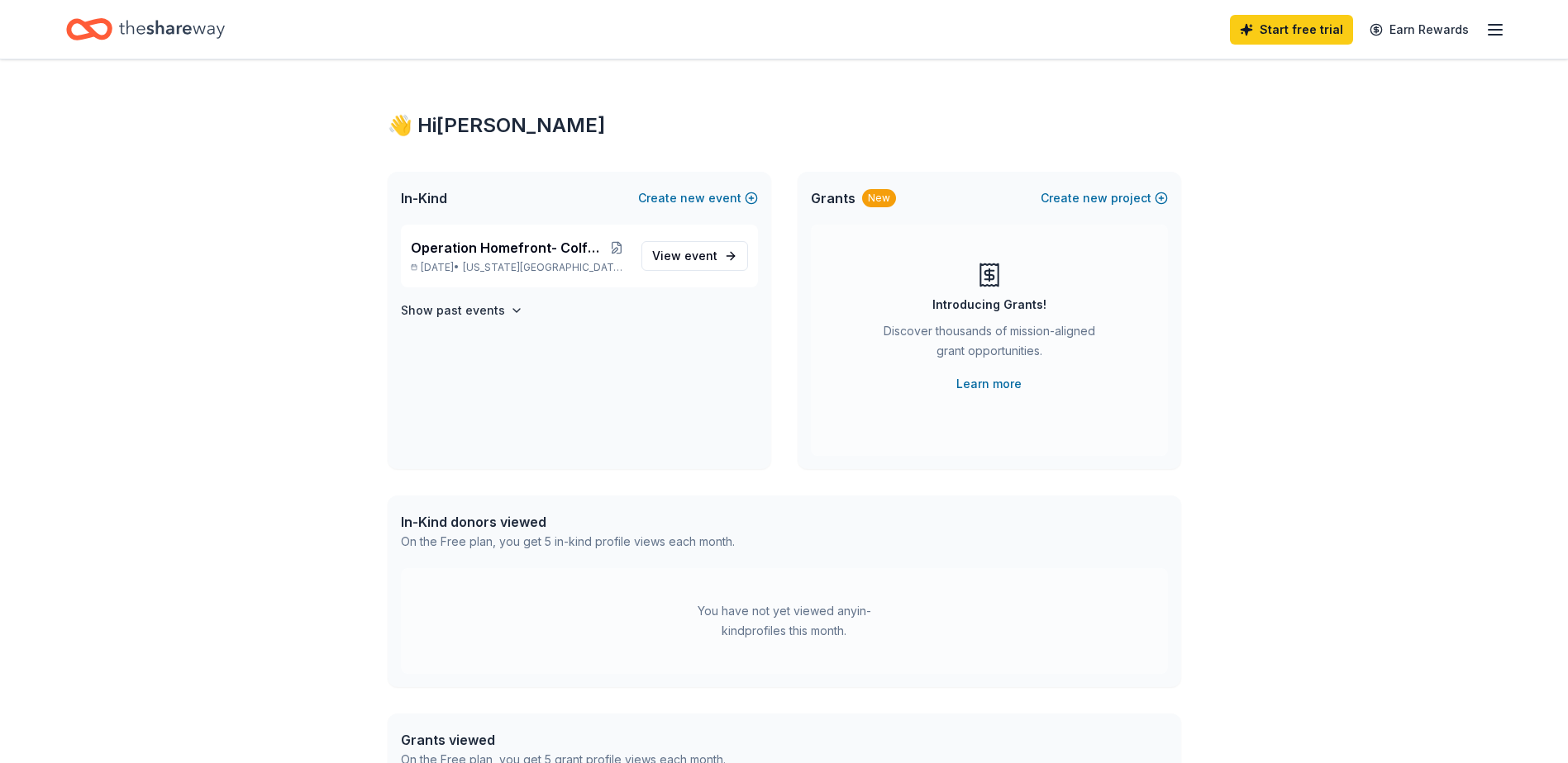
drag, startPoint x: 480, startPoint y: 218, endPoint x: 721, endPoint y: 217, distance: 241.0
click at [483, 218] on div "In-Kind Create new event" at bounding box center [579, 198] width 384 height 53
click at [570, 262] on span "[US_STATE][GEOGRAPHIC_DATA], [GEOGRAPHIC_DATA]" at bounding box center [544, 268] width 165 height 14
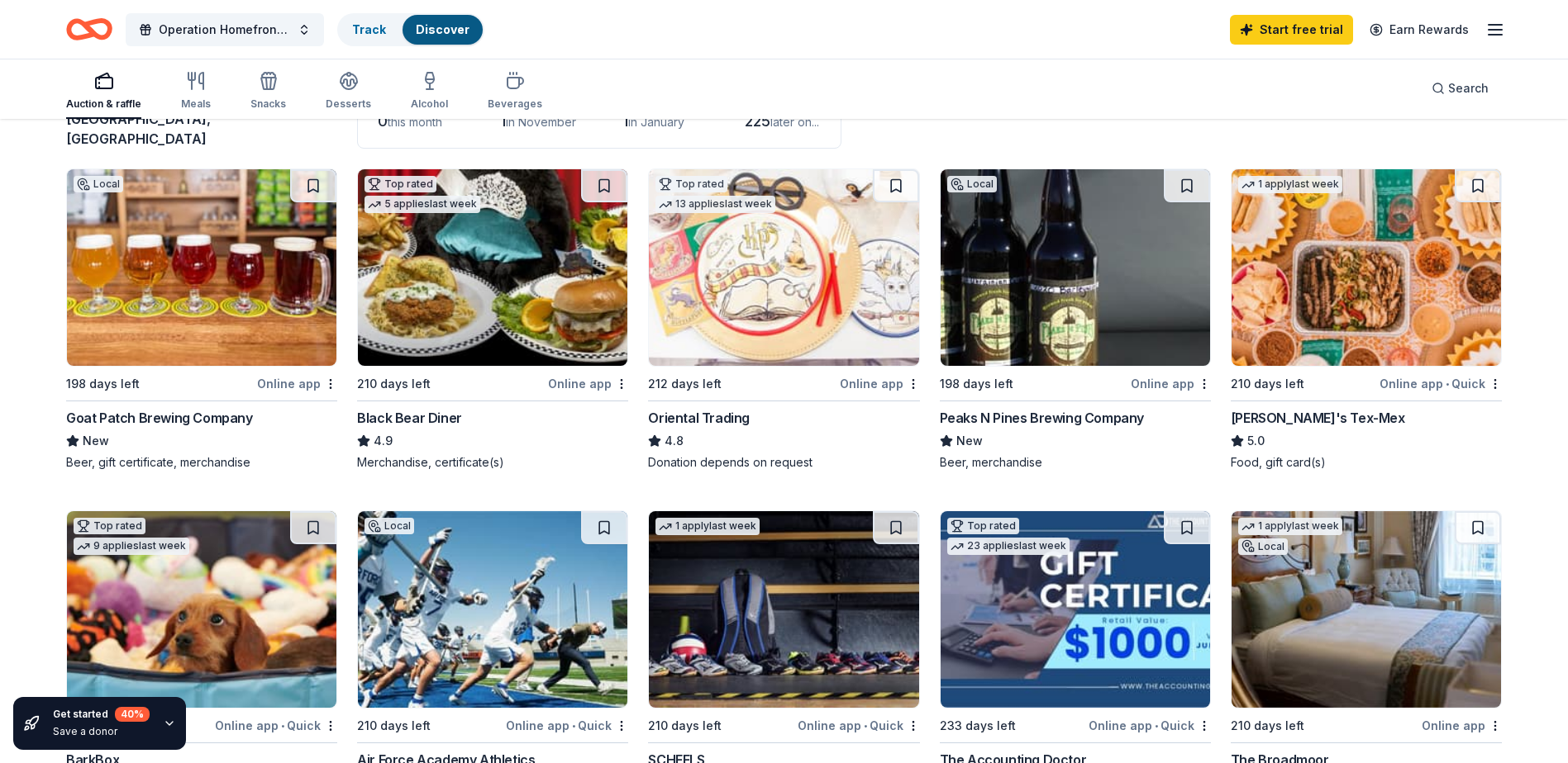
scroll to position [166, 0]
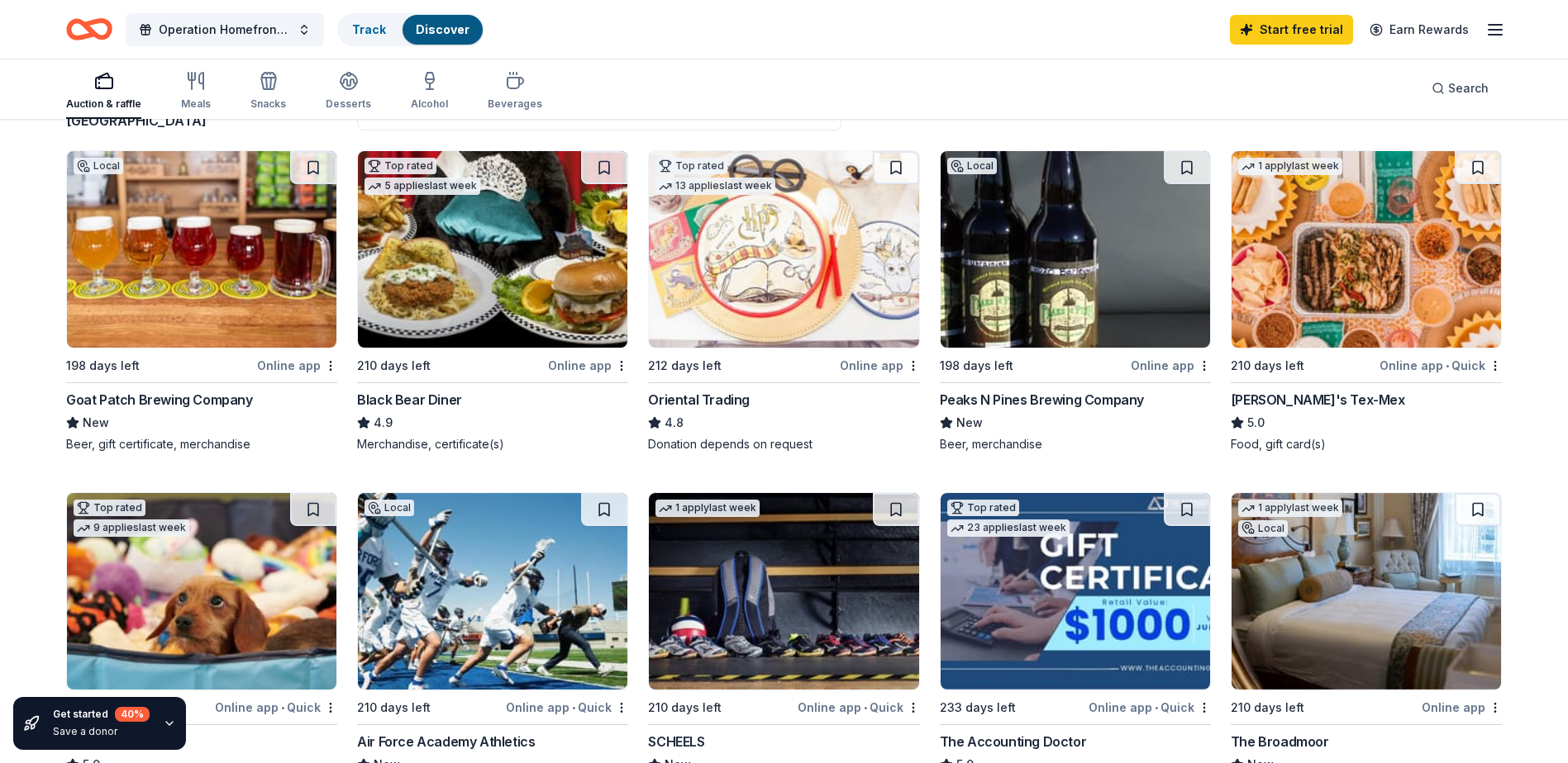
click at [188, 276] on img at bounding box center [201, 249] width 270 height 197
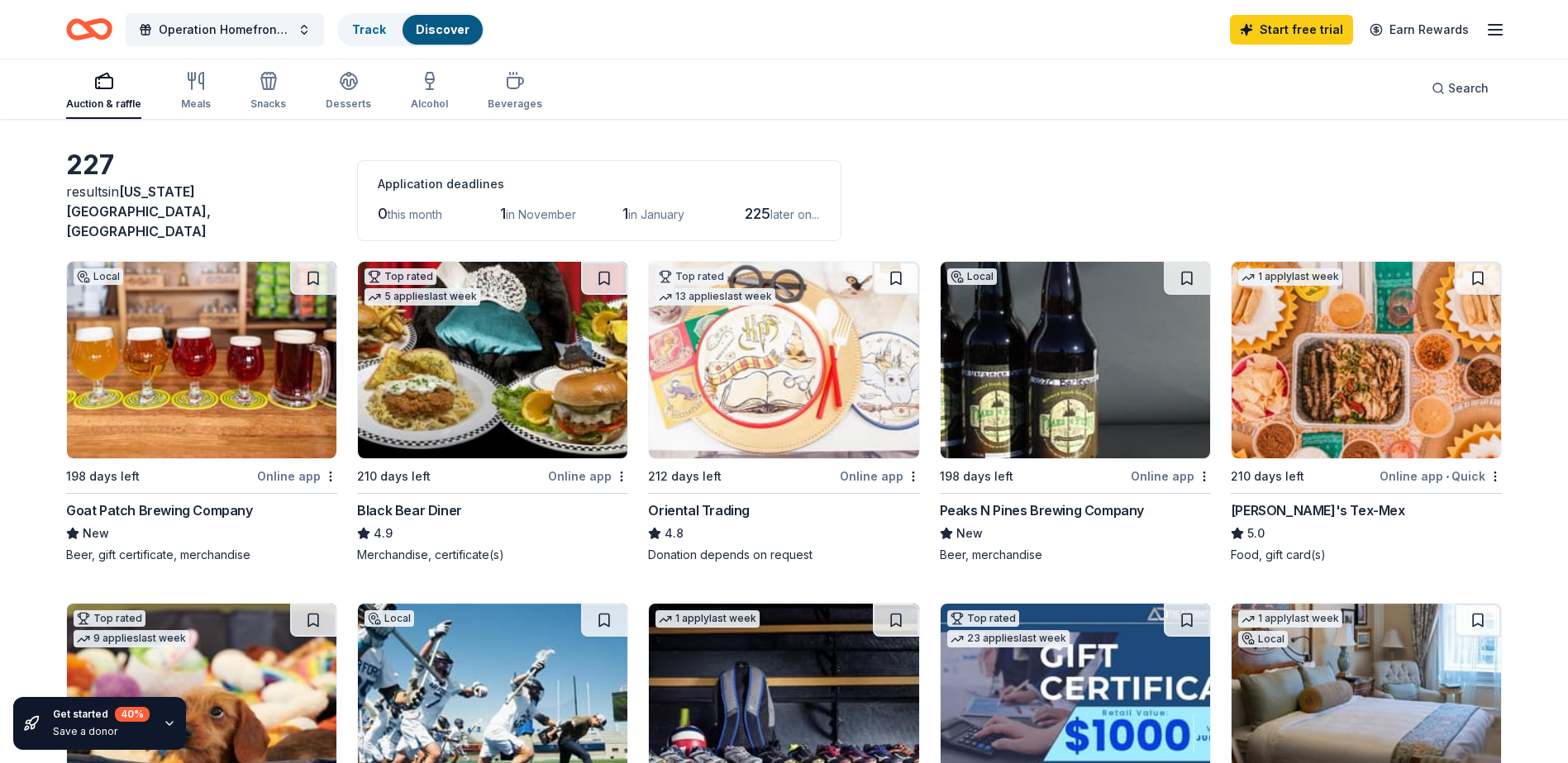
scroll to position [0, 0]
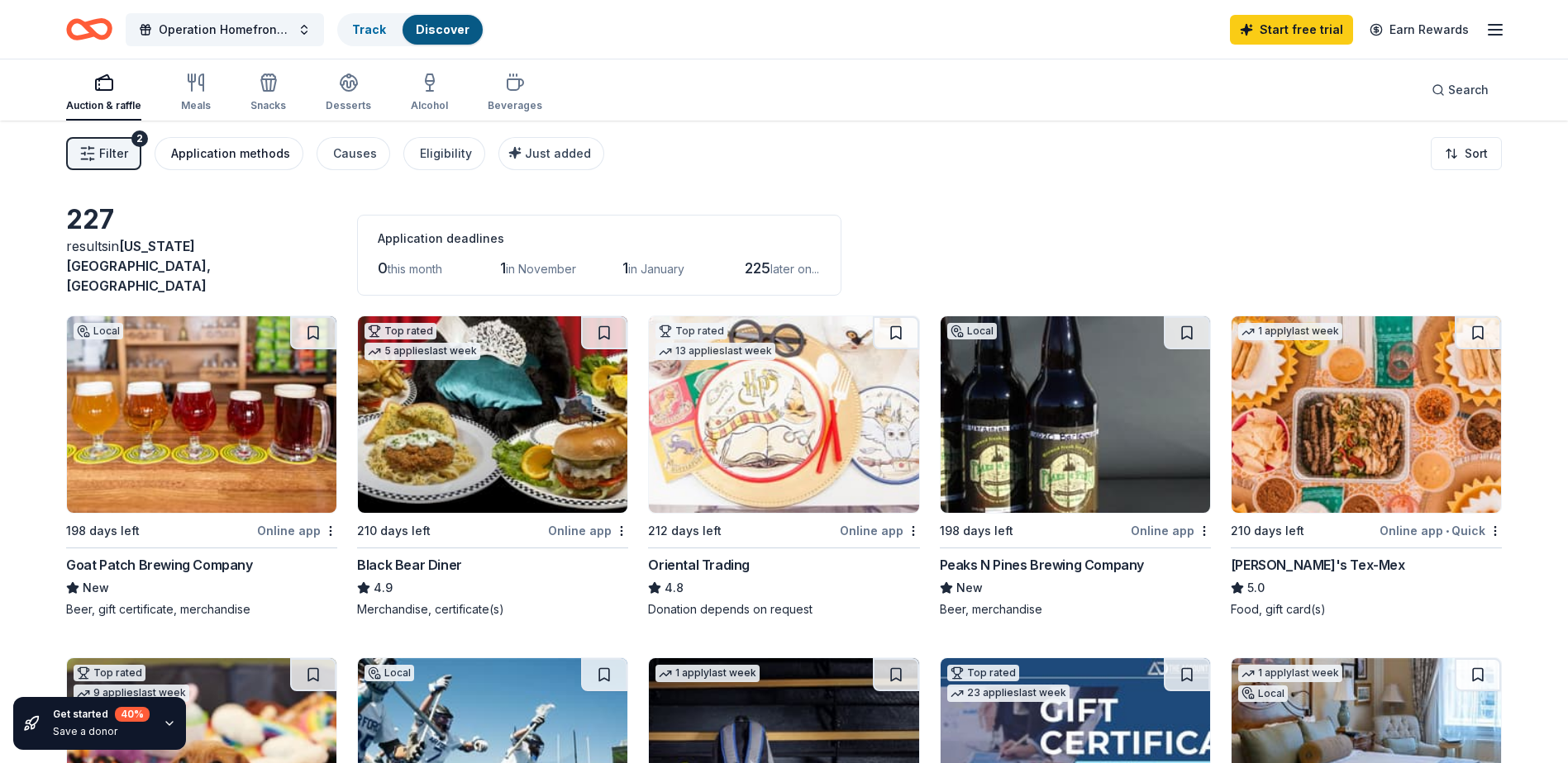
click at [224, 147] on div "Application methods" at bounding box center [230, 153] width 119 height 19
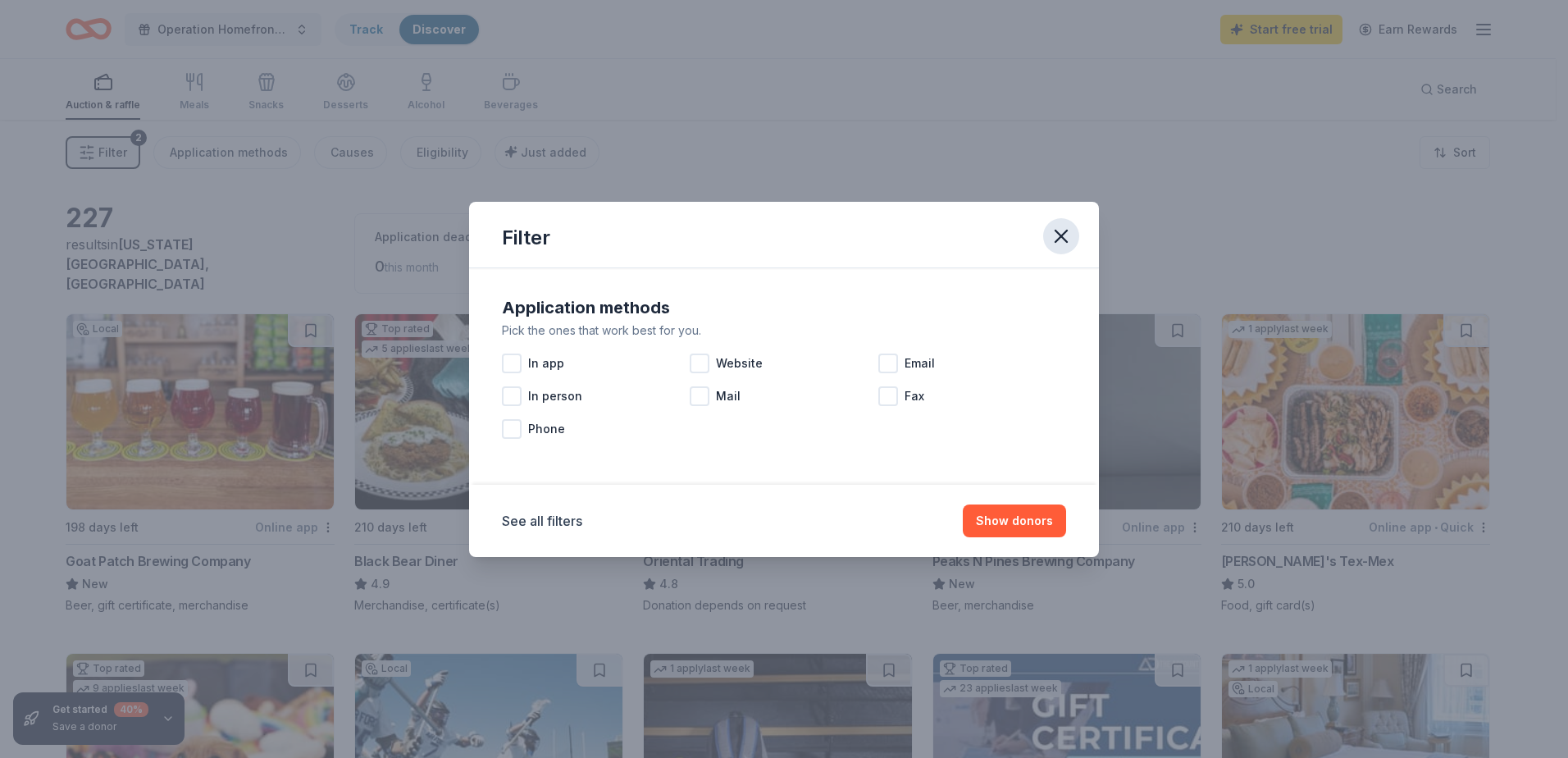
click at [1067, 234] on icon "button" at bounding box center [1060, 236] width 23 height 23
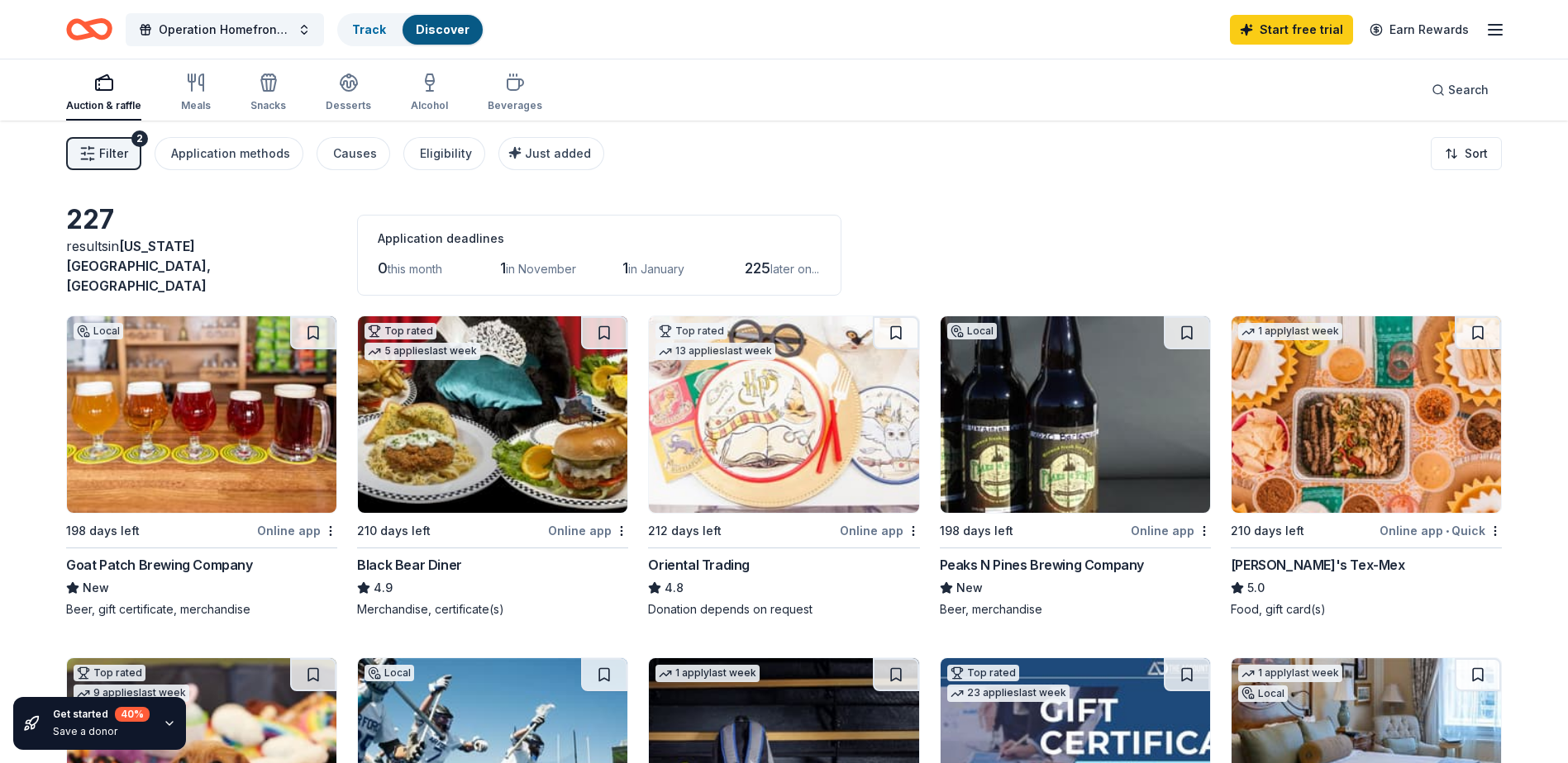
click at [1012, 216] on div "227 results in [US_STATE][GEOGRAPHIC_DATA], [GEOGRAPHIC_DATA] Application deadl…" at bounding box center [784, 248] width 1435 height 92
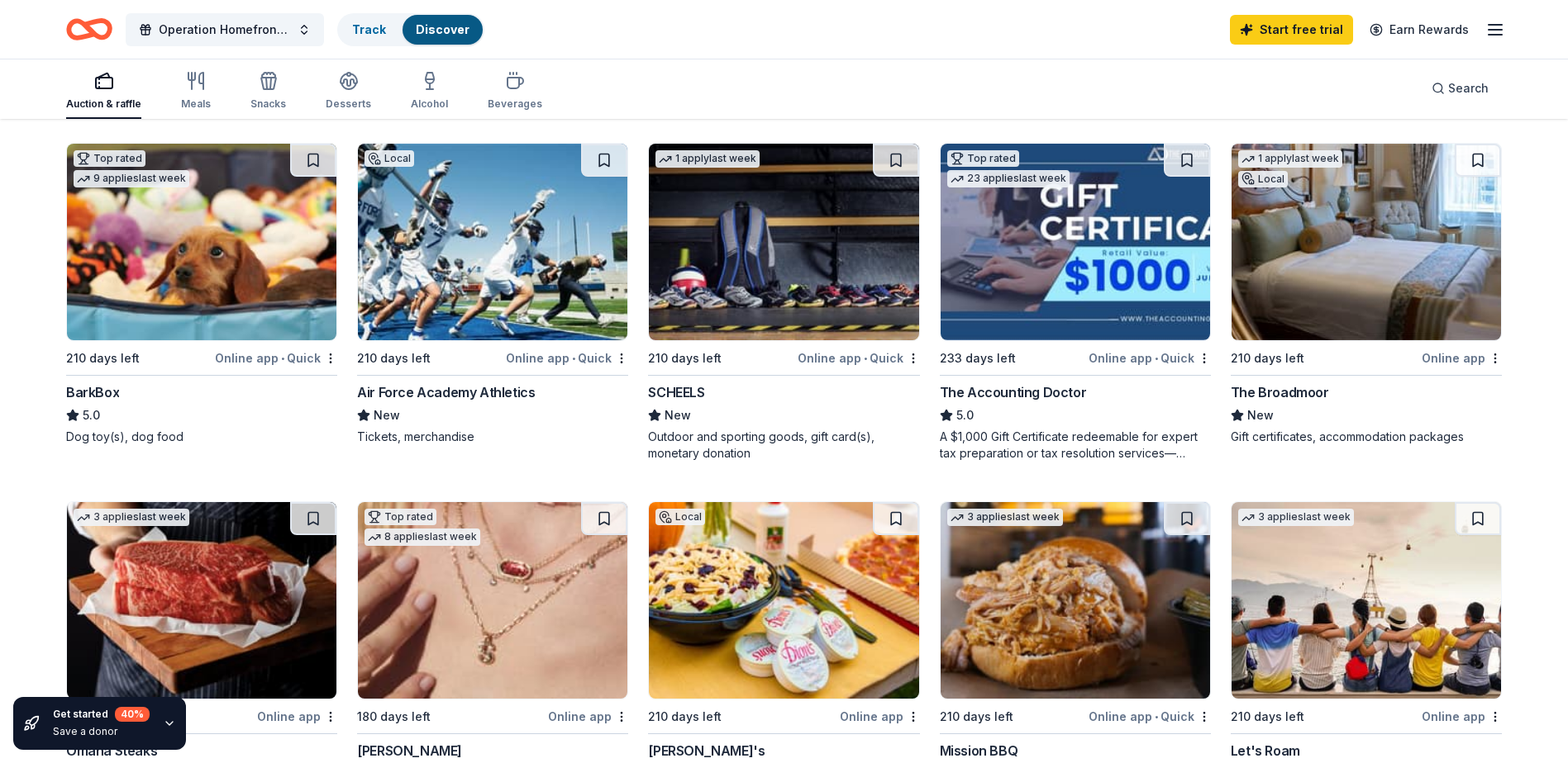
scroll to position [744, 0]
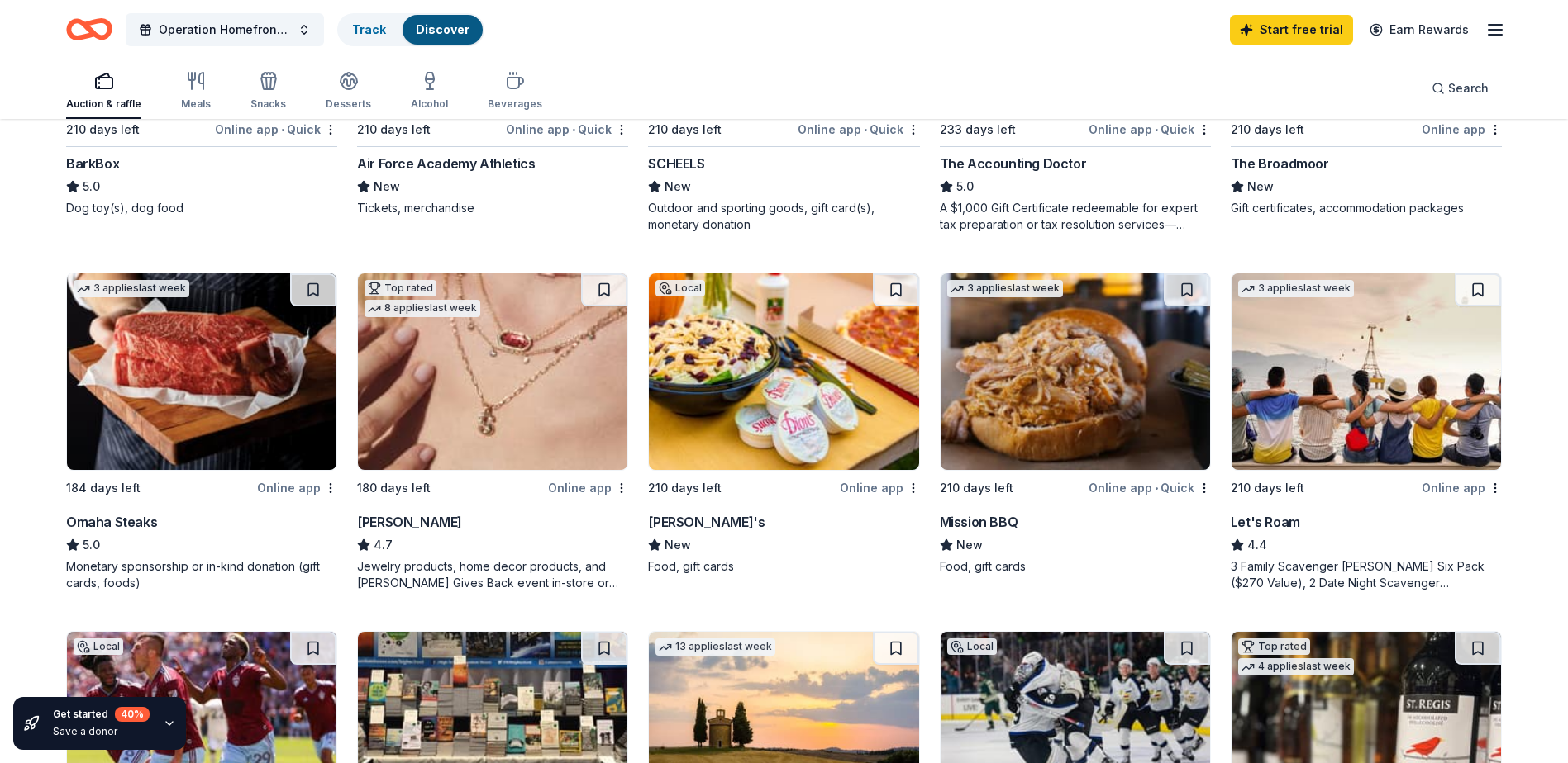
click at [170, 354] on img at bounding box center [201, 372] width 270 height 197
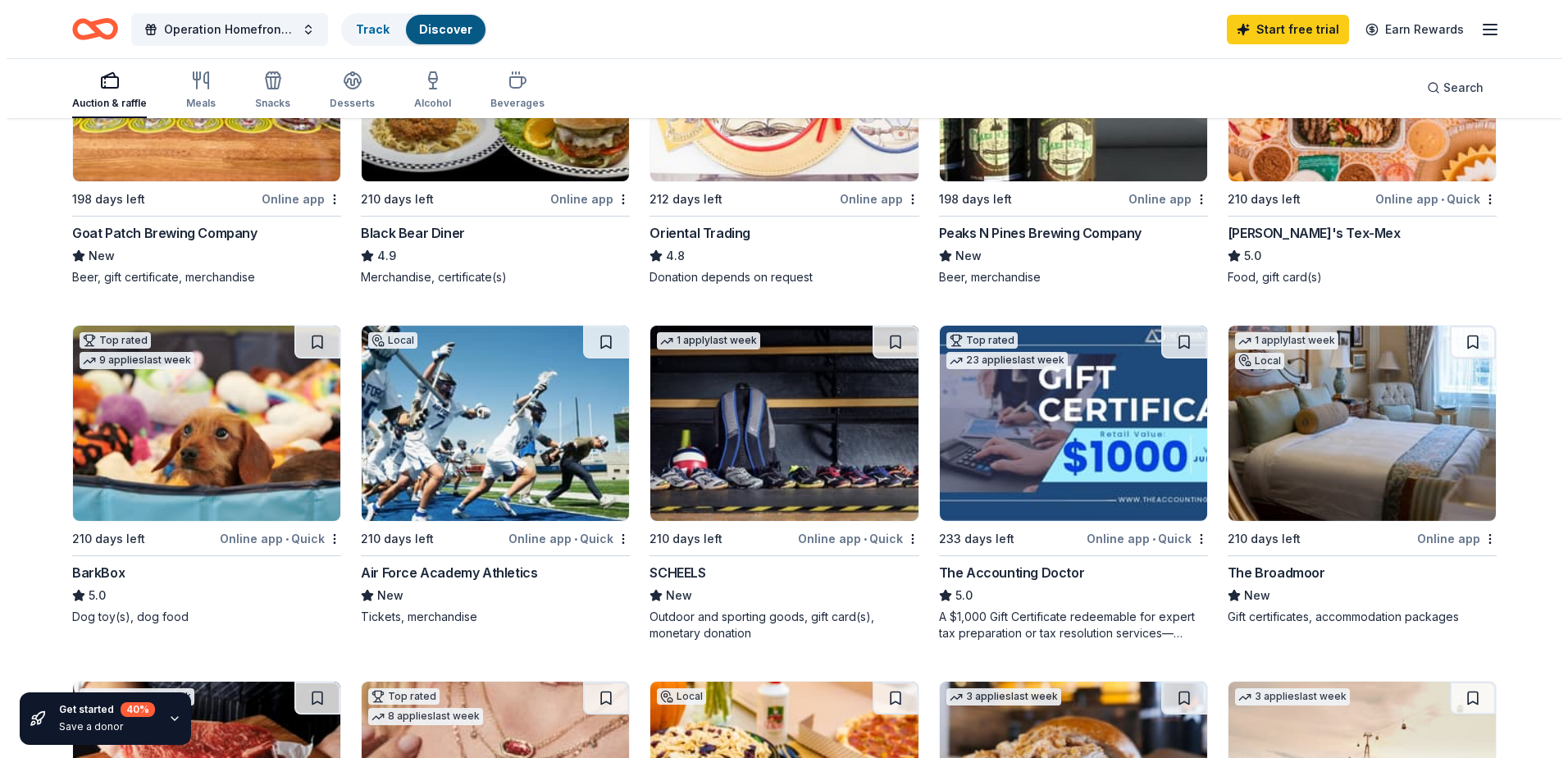
scroll to position [0, 0]
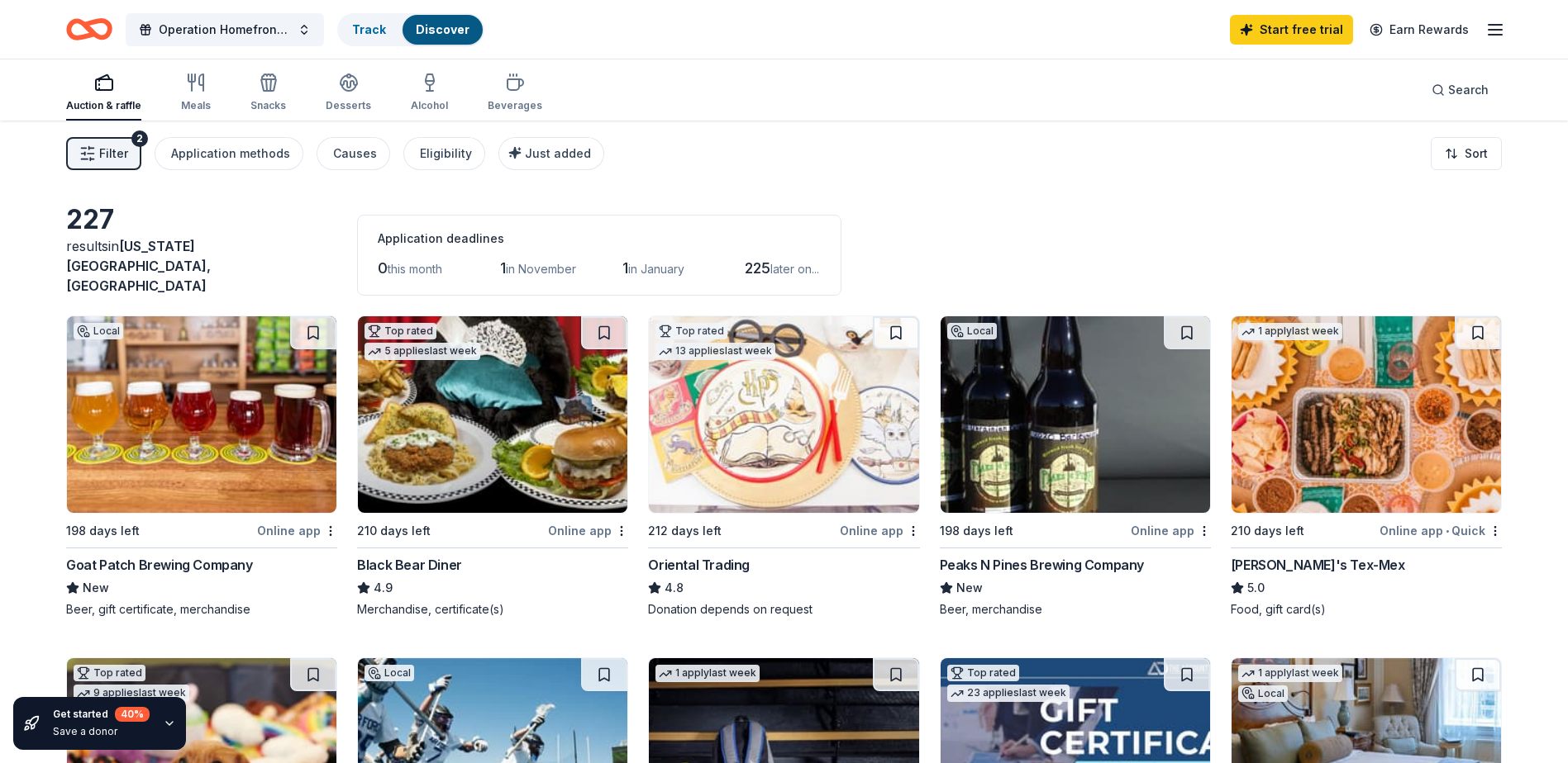
click at [117, 149] on span "Filter" at bounding box center [113, 153] width 29 height 19
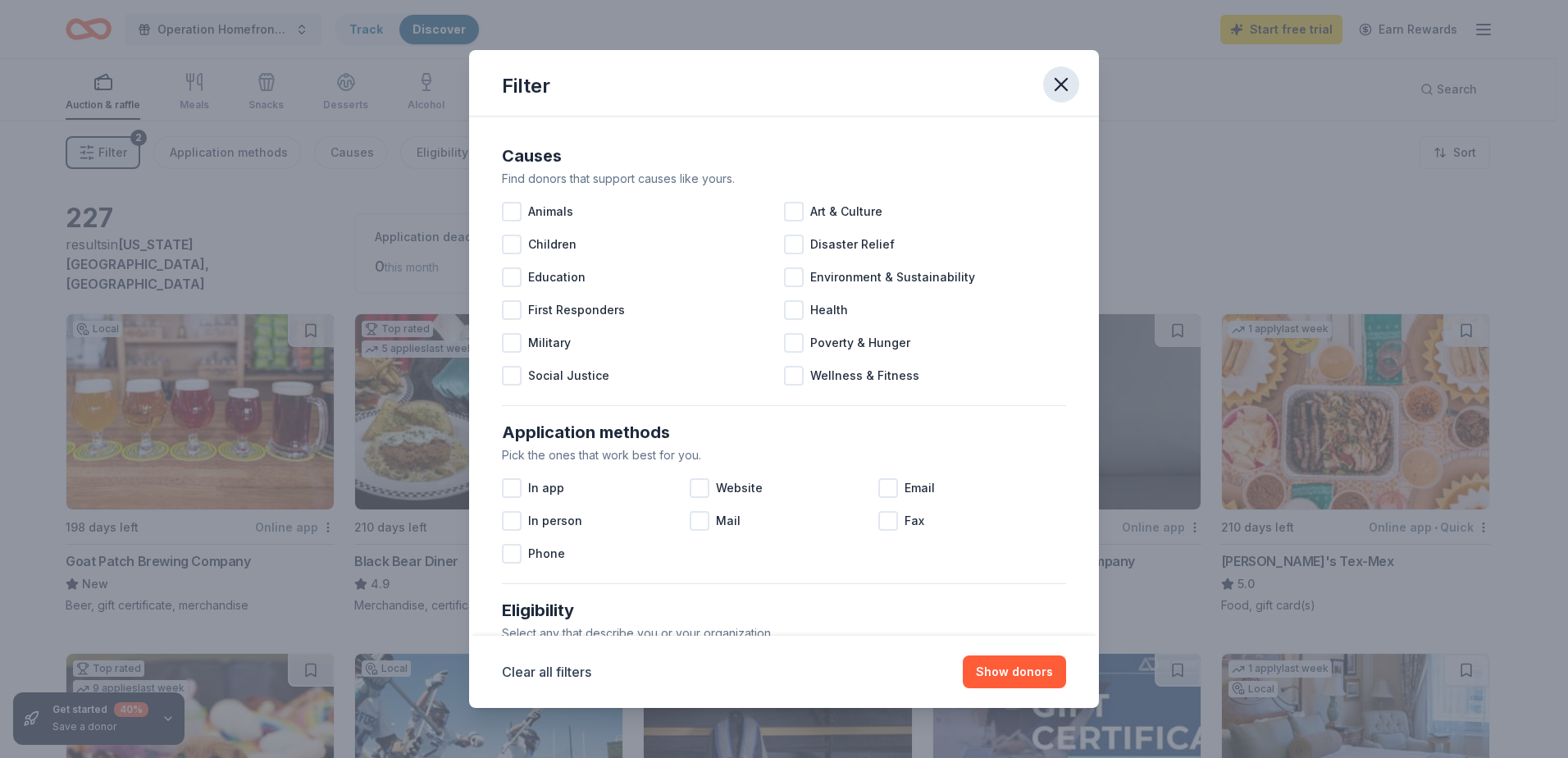
click at [1061, 83] on icon "button" at bounding box center [1061, 85] width 12 height 12
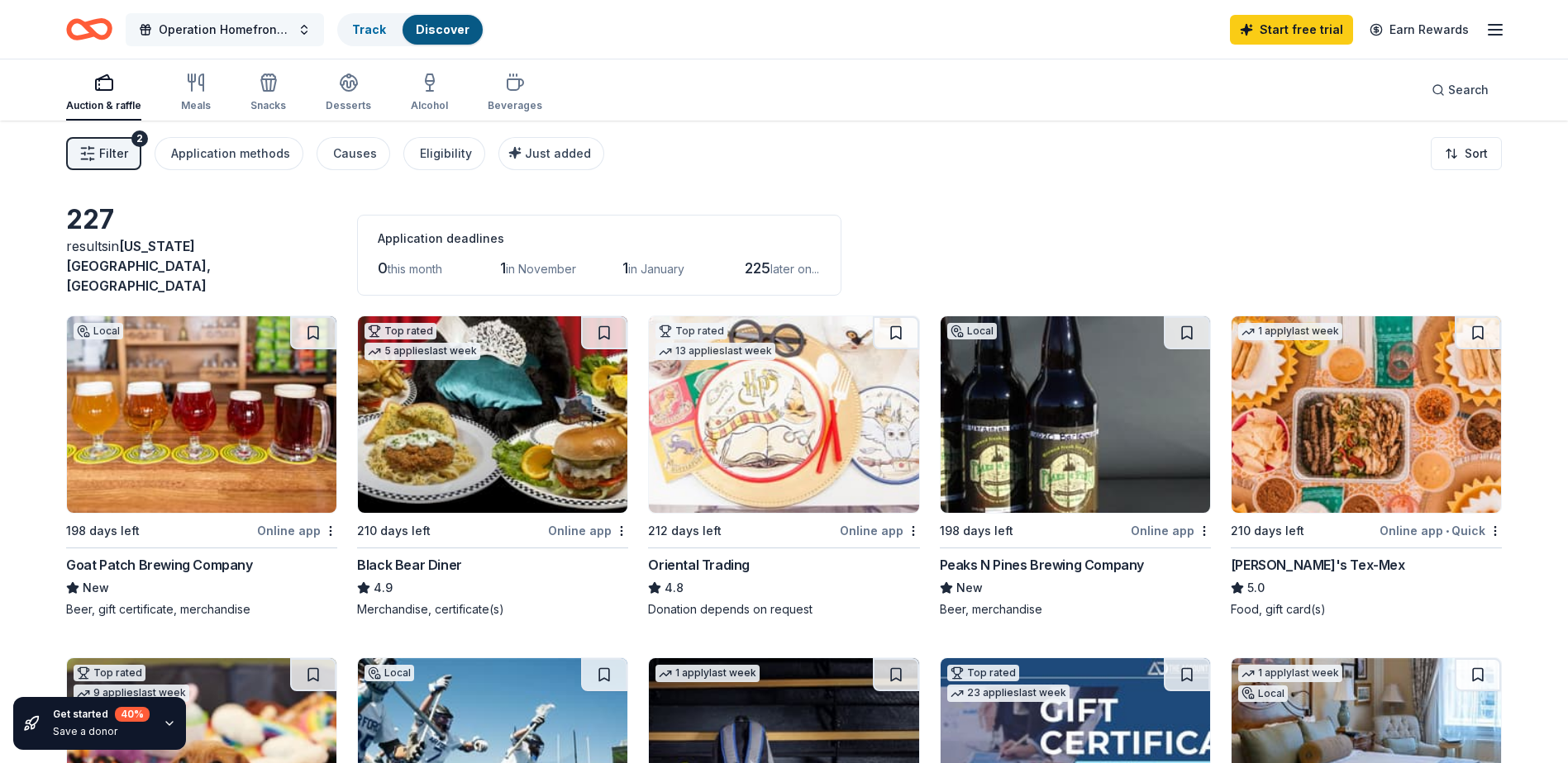
click at [240, 32] on span "Operation Homefront- Colfax Running Team" at bounding box center [225, 29] width 132 height 19
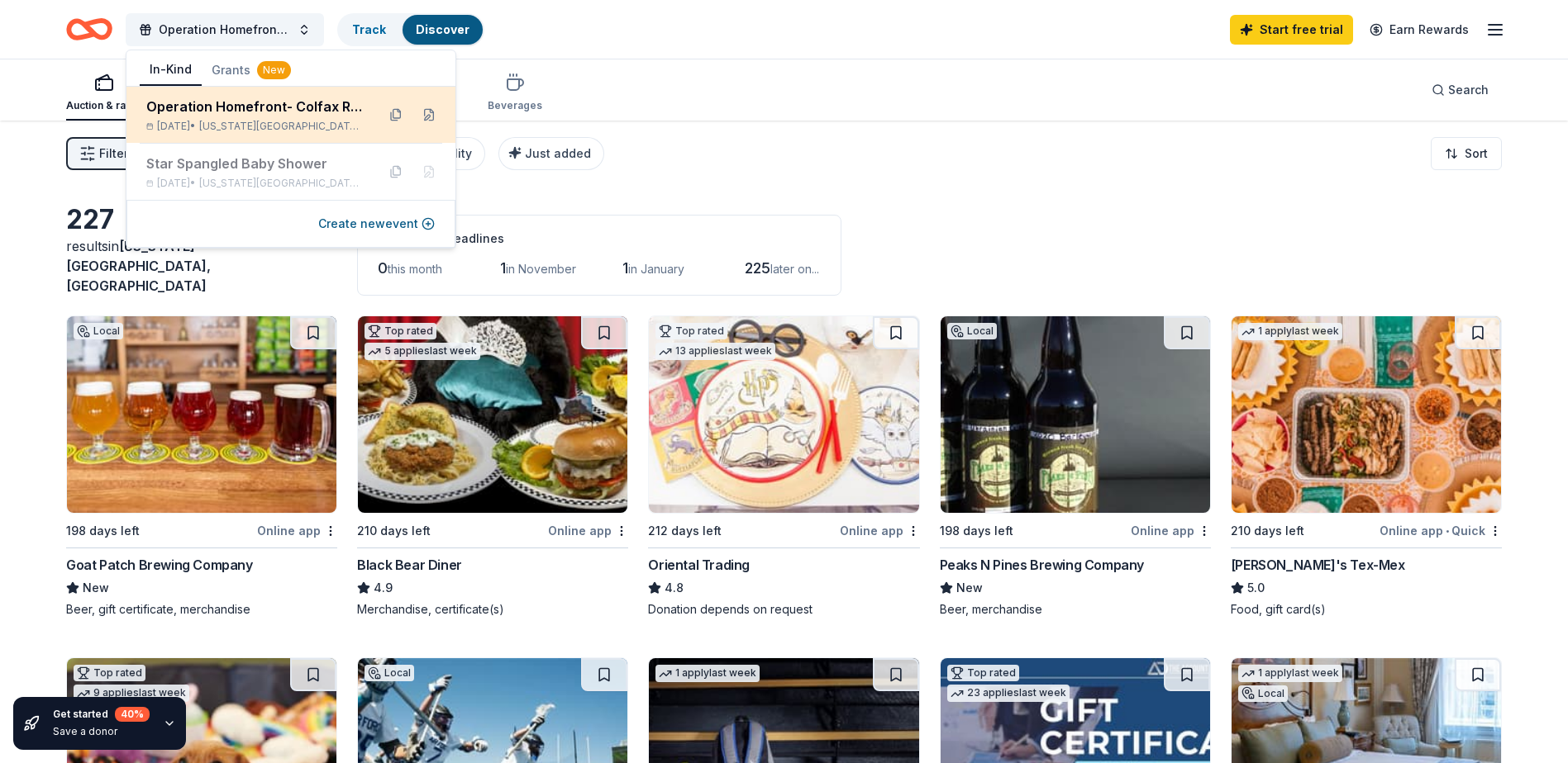
click at [239, 106] on div "Operation Homefront- Colfax Running Team" at bounding box center [254, 106] width 216 height 19
click at [430, 115] on button at bounding box center [429, 114] width 26 height 26
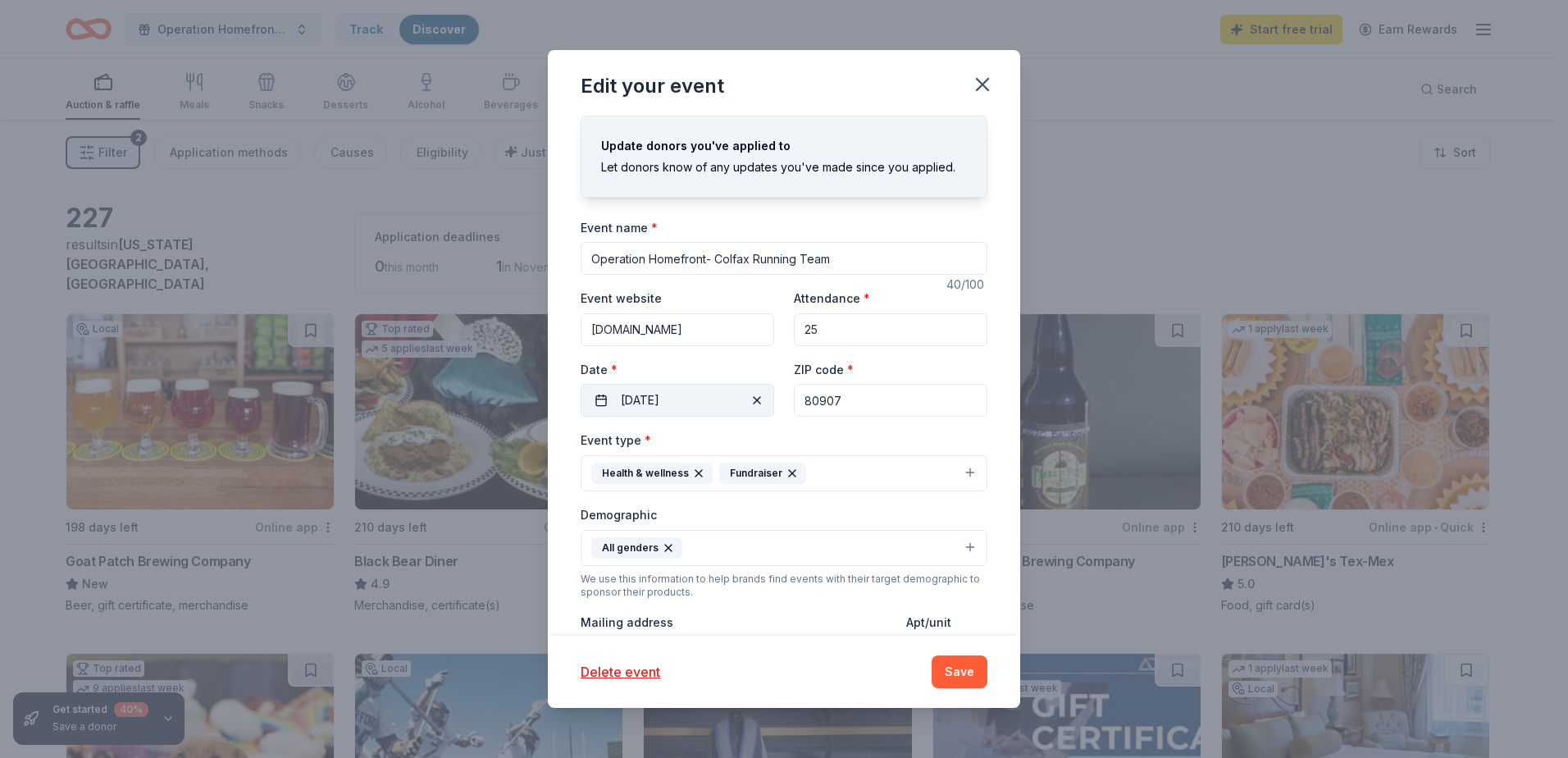
drag, startPoint x: 866, startPoint y: 393, endPoint x: 763, endPoint y: 404, distance: 103.6
click at [763, 404] on div "Event website [DOMAIN_NAME] Attendance * 25 Date * [DATE] ZIP code * 80907" at bounding box center [784, 352] width 407 height 128
paste input
click at [861, 405] on input "80907" at bounding box center [890, 400] width 194 height 33
type input "8"
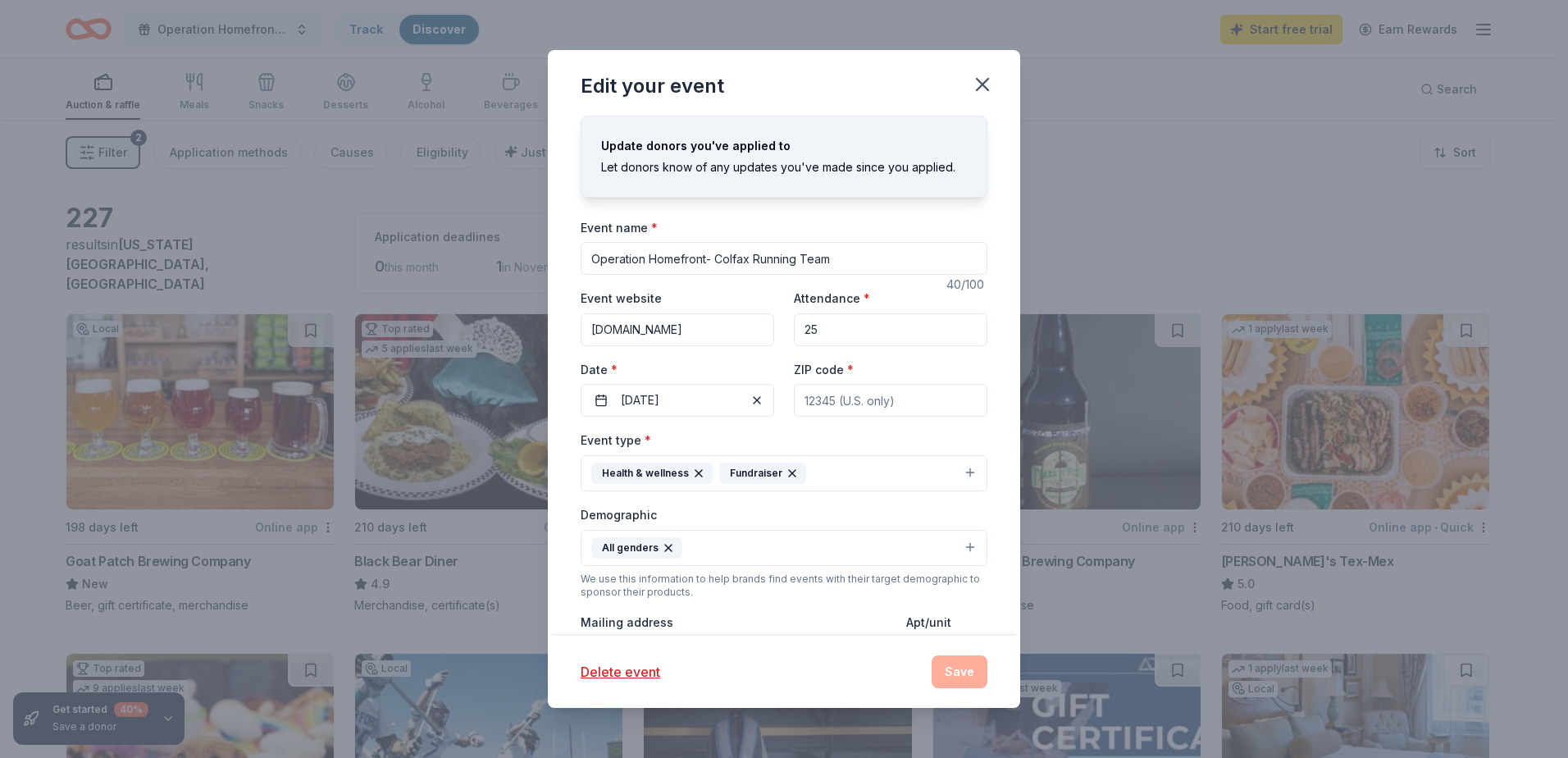
click at [822, 389] on input "ZIP code *" at bounding box center [890, 400] width 194 height 33
type input "80205"
click at [949, 663] on button "Save" at bounding box center [960, 672] width 55 height 33
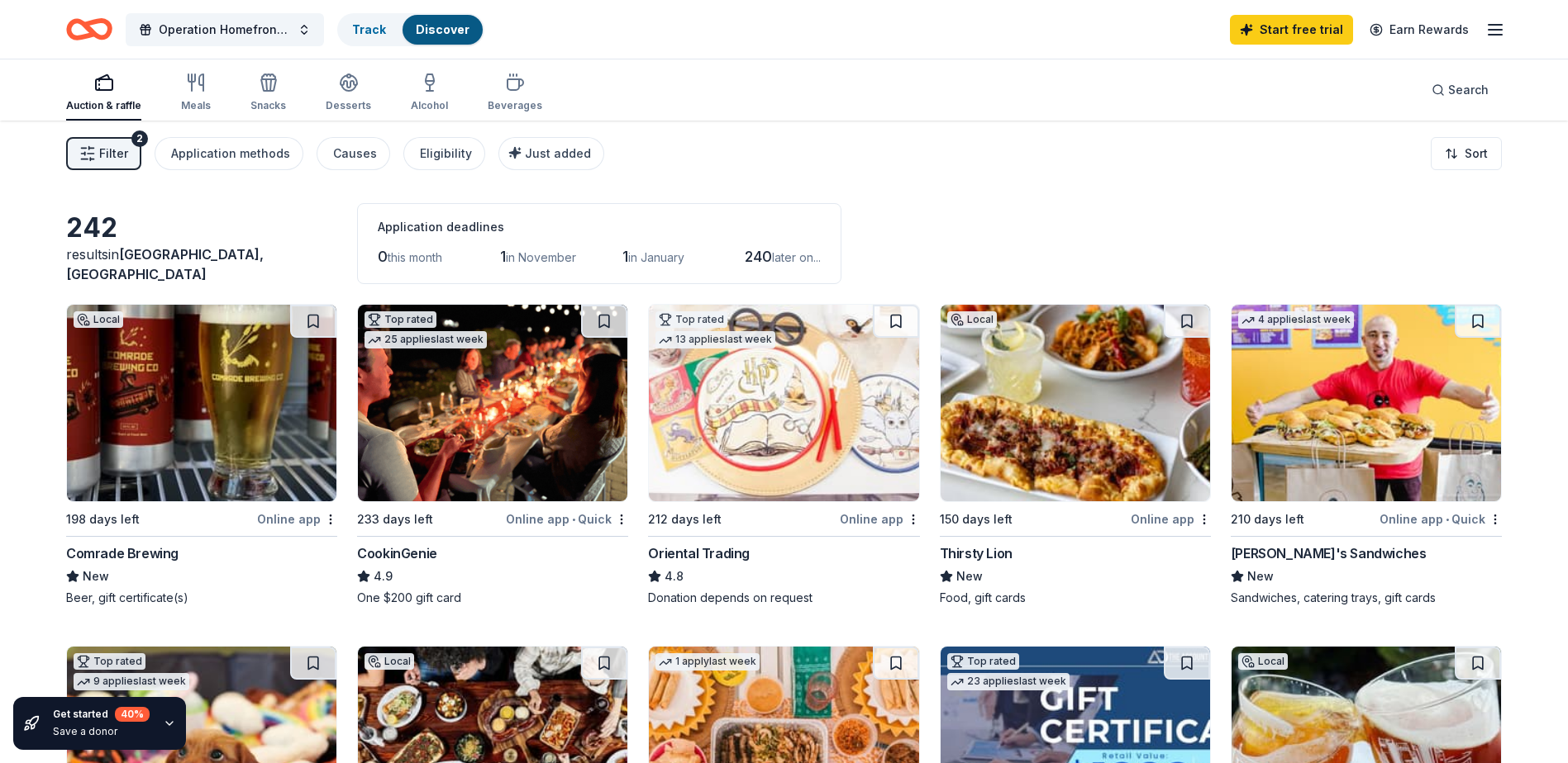
click at [289, 418] on img at bounding box center [201, 403] width 270 height 197
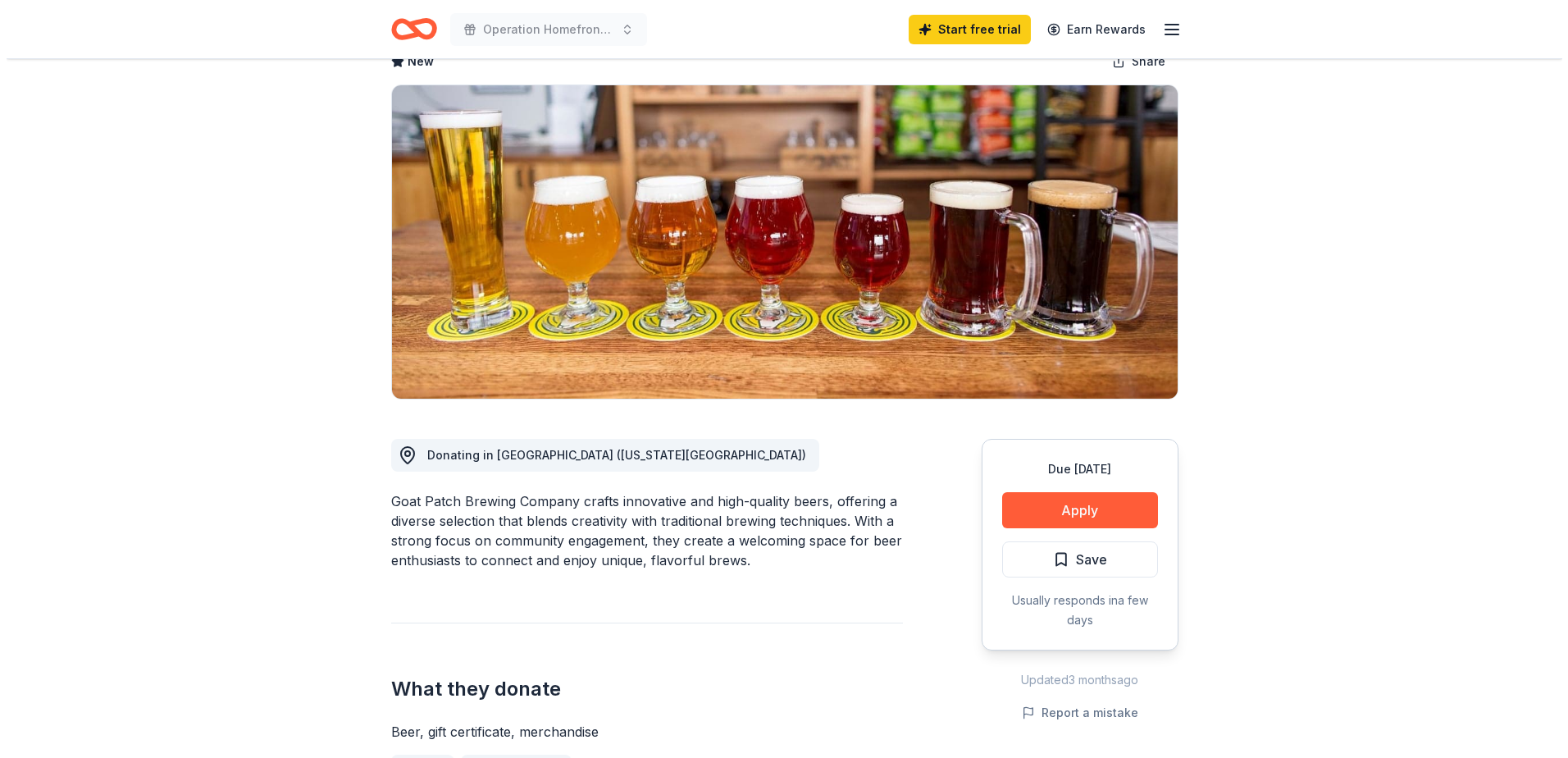
scroll to position [82, 0]
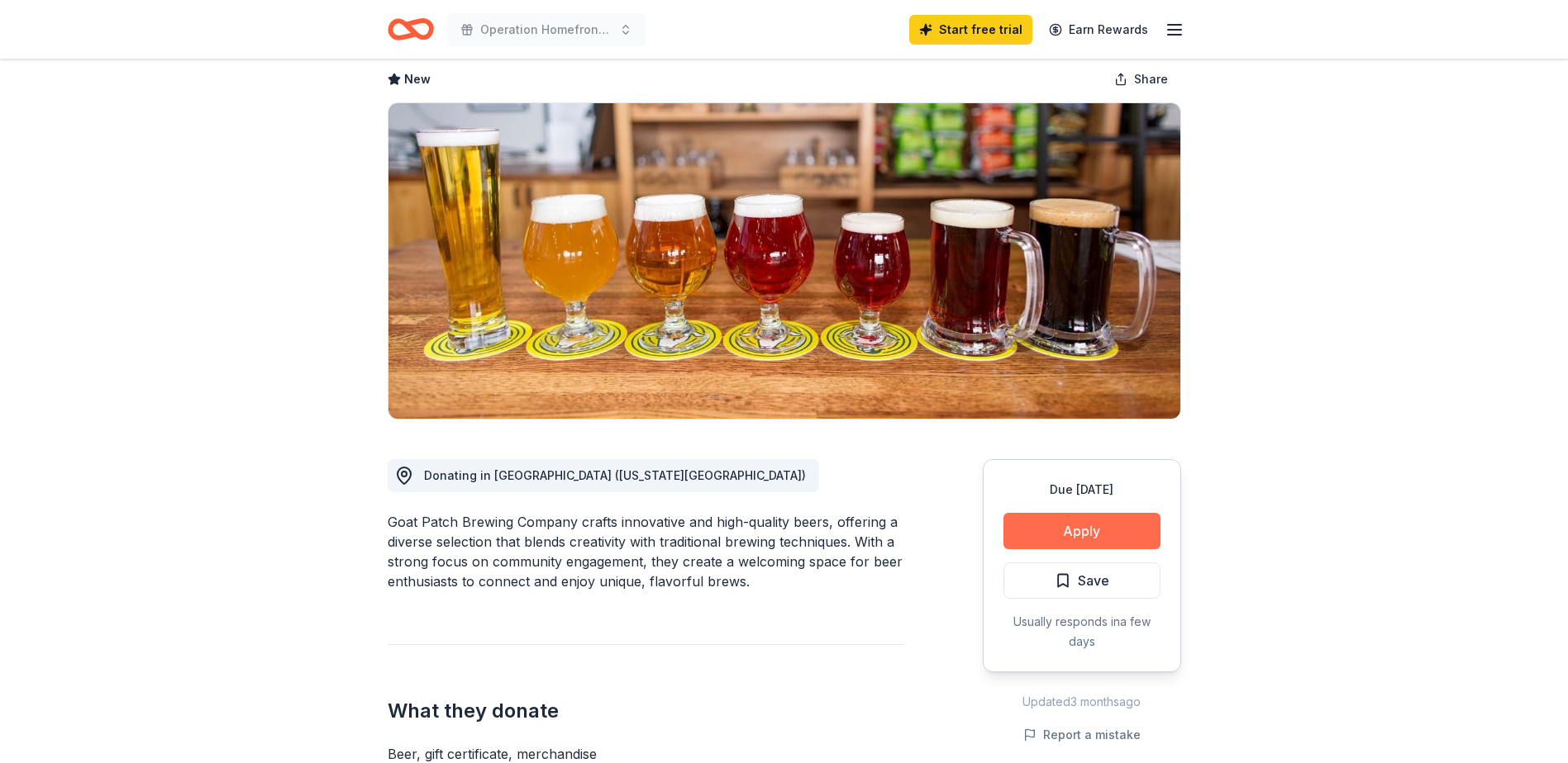
click at [1056, 530] on button "Apply" at bounding box center [1082, 531] width 157 height 36
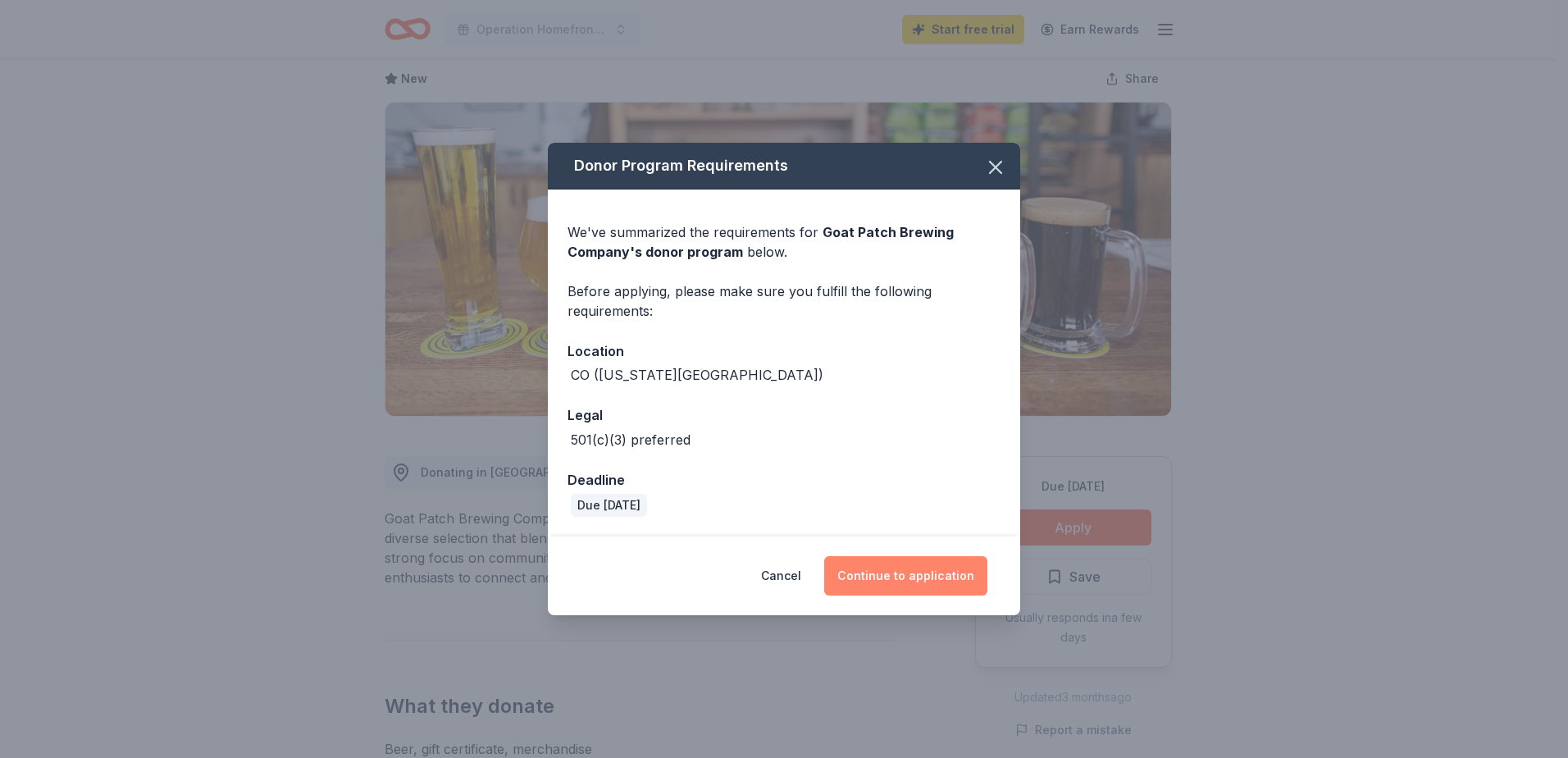
click at [919, 566] on button "Continue to application" at bounding box center [905, 576] width 164 height 39
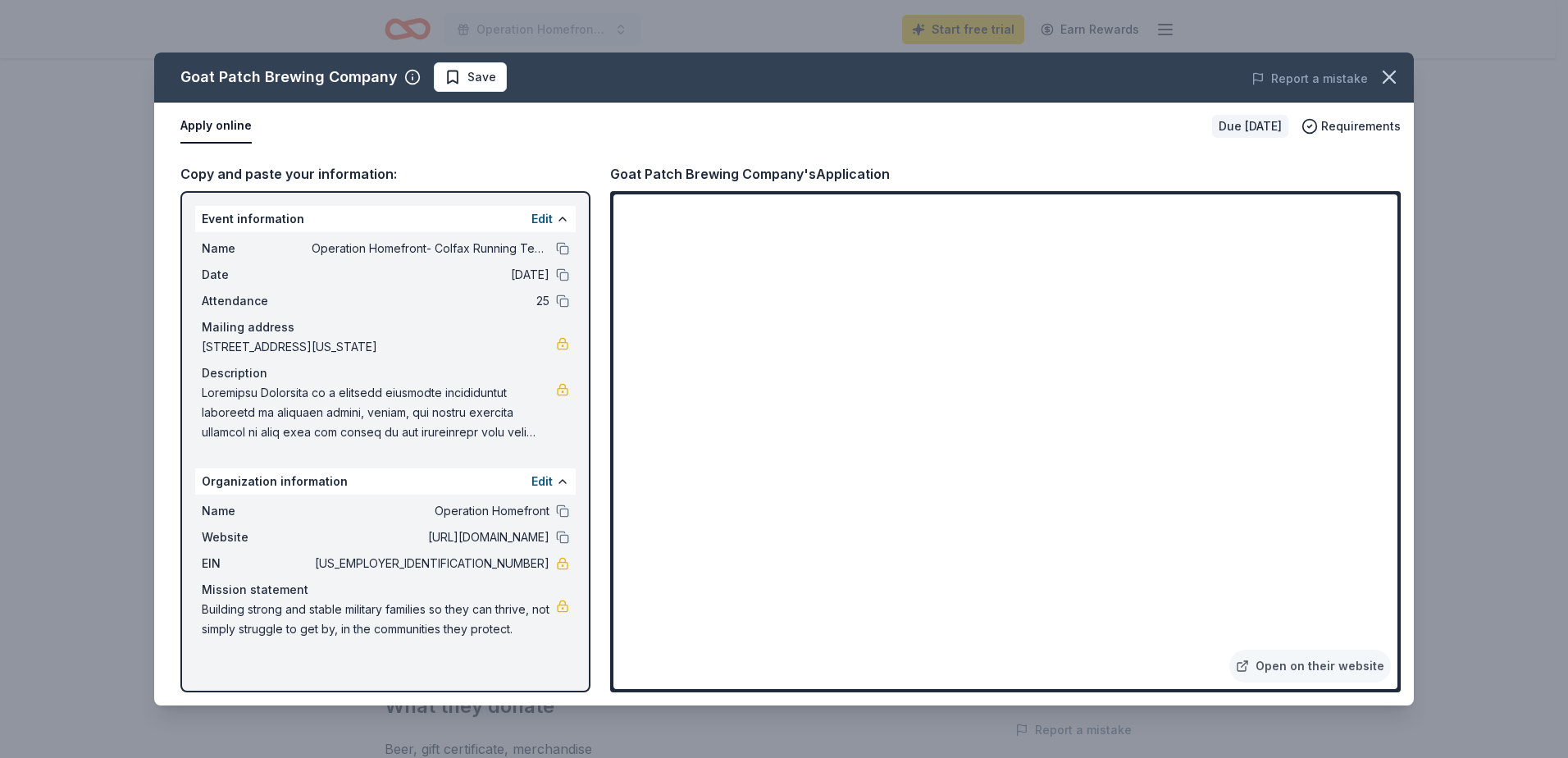
click at [359, 301] on span "25" at bounding box center [430, 301] width 238 height 19
click at [1276, 666] on link "Open on their website" at bounding box center [1310, 666] width 162 height 33
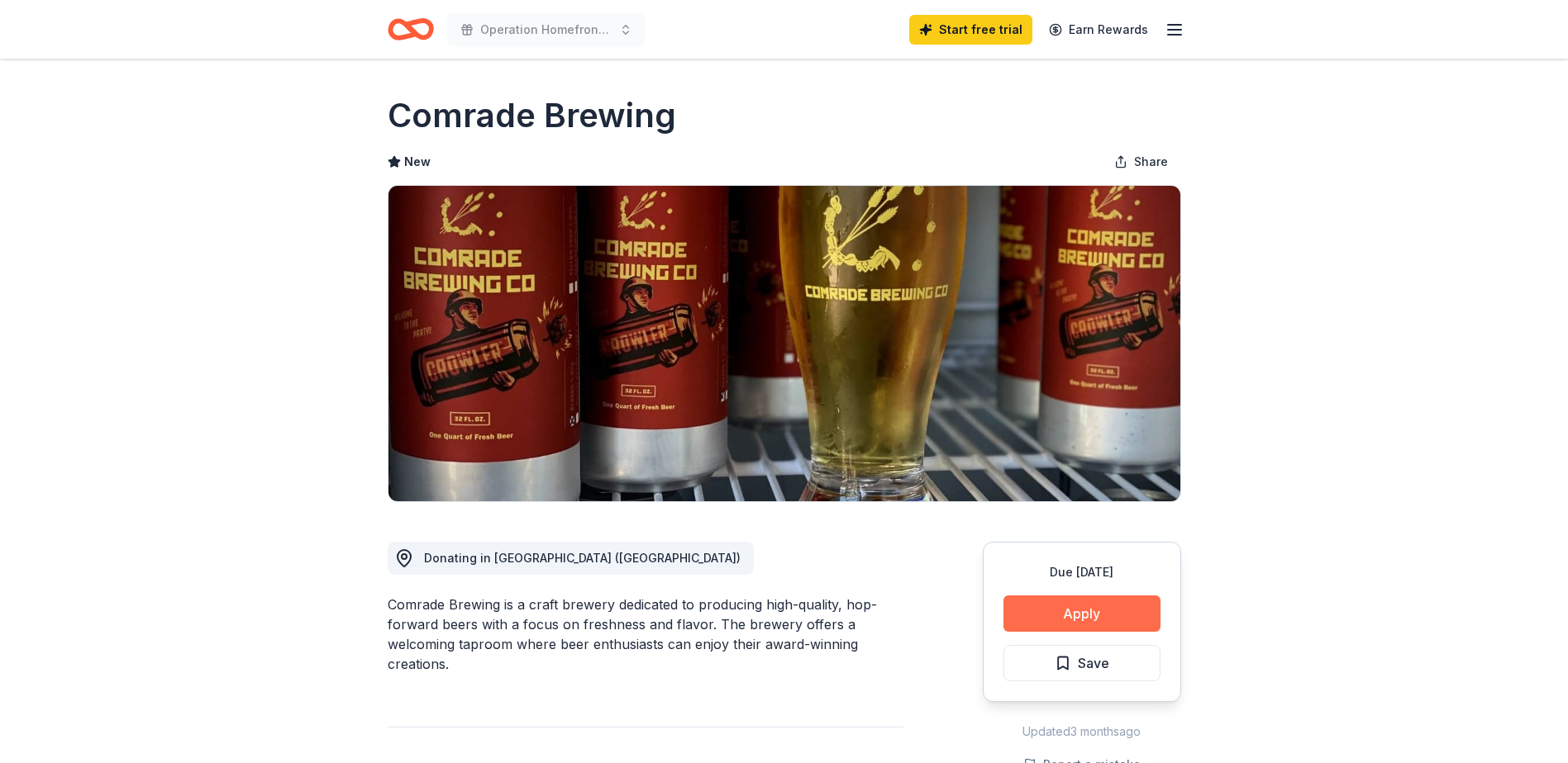
click at [1089, 608] on button "Apply" at bounding box center [1082, 613] width 157 height 36
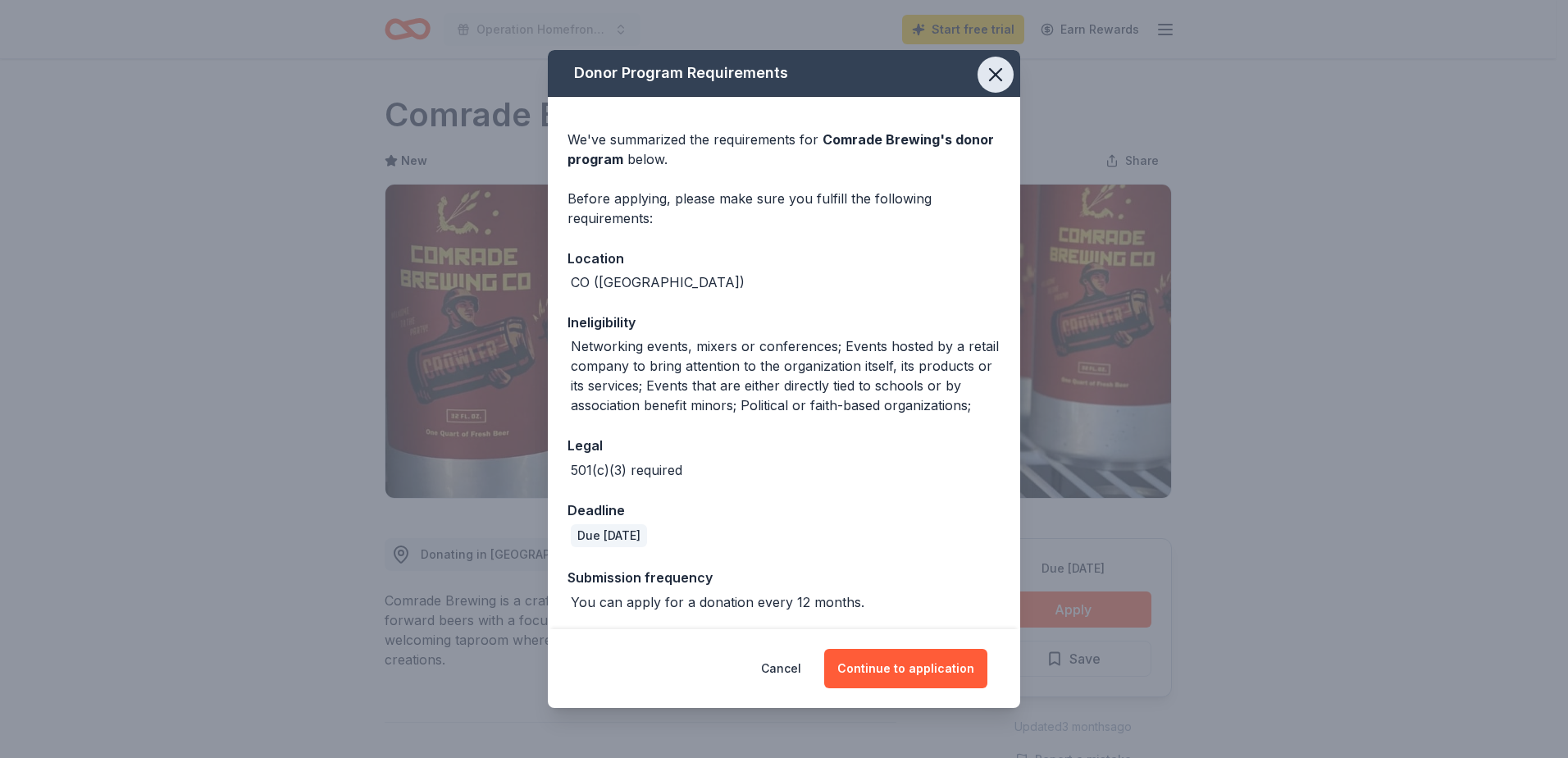
click at [993, 71] on icon "button" at bounding box center [995, 74] width 23 height 23
